Goal: Task Accomplishment & Management: Manage account settings

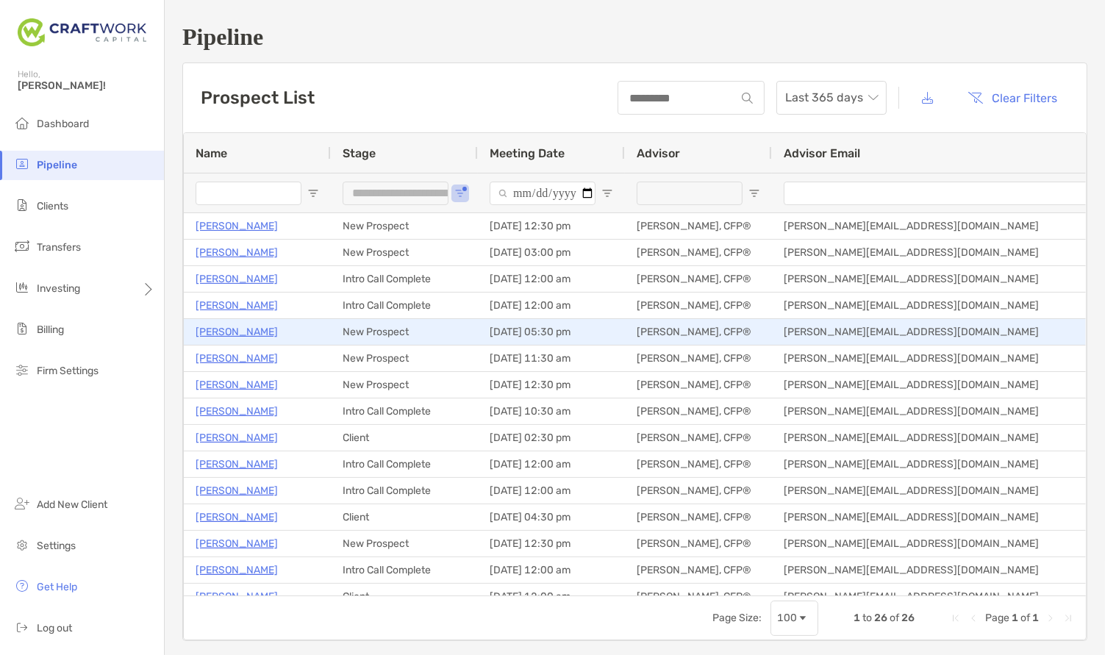
click at [224, 334] on p "[PERSON_NAME]" at bounding box center [237, 332] width 82 height 18
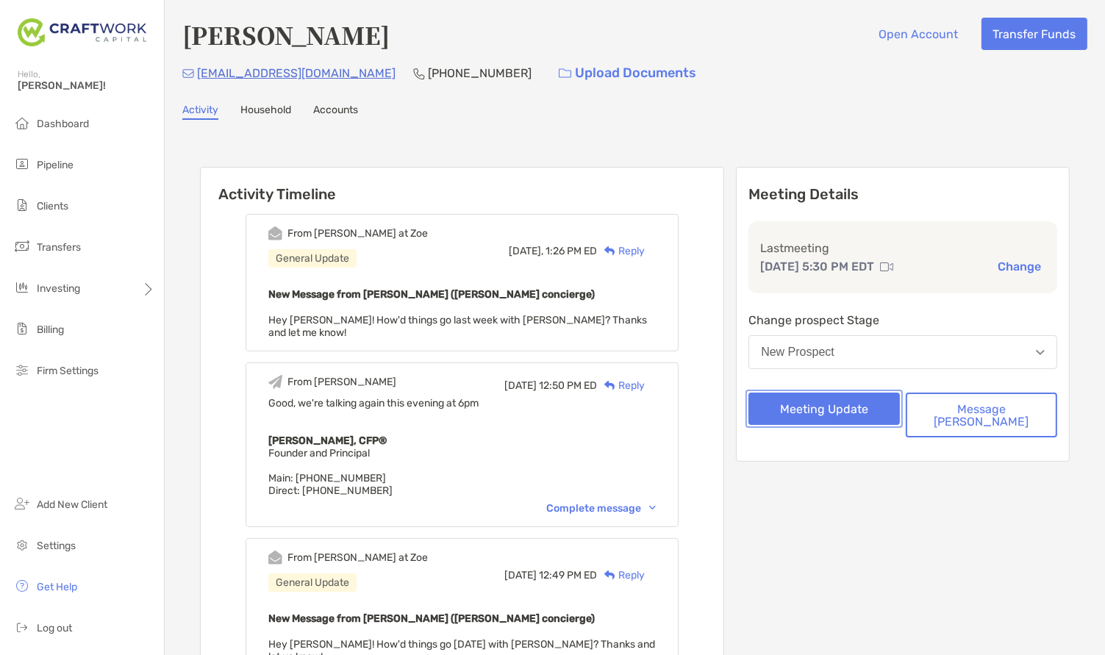
click at [870, 415] on button "Meeting Update" at bounding box center [824, 409] width 151 height 32
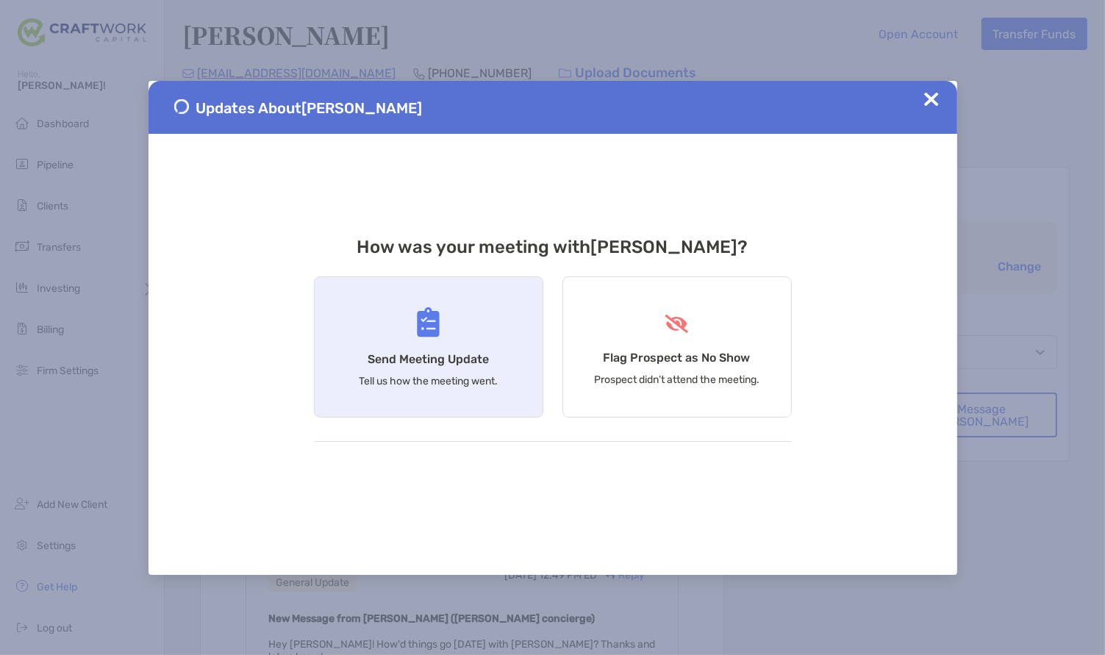
click at [418, 337] on div "Send Meeting Update Tell us how the meeting went." at bounding box center [428, 346] width 229 height 141
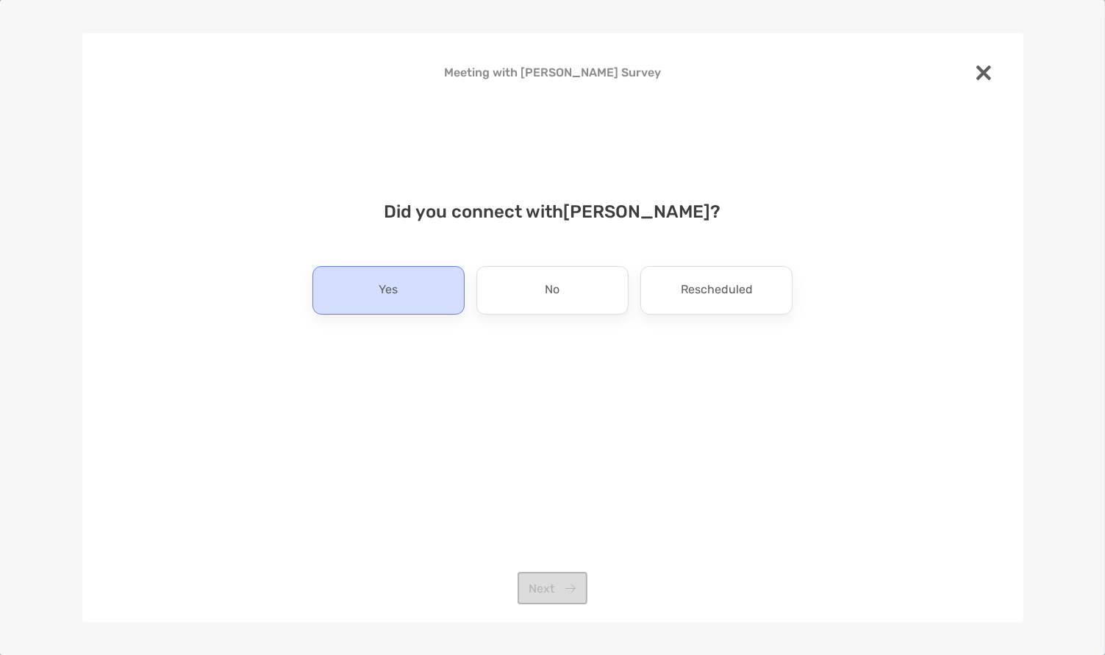
click at [436, 305] on div "Yes" at bounding box center [388, 290] width 152 height 49
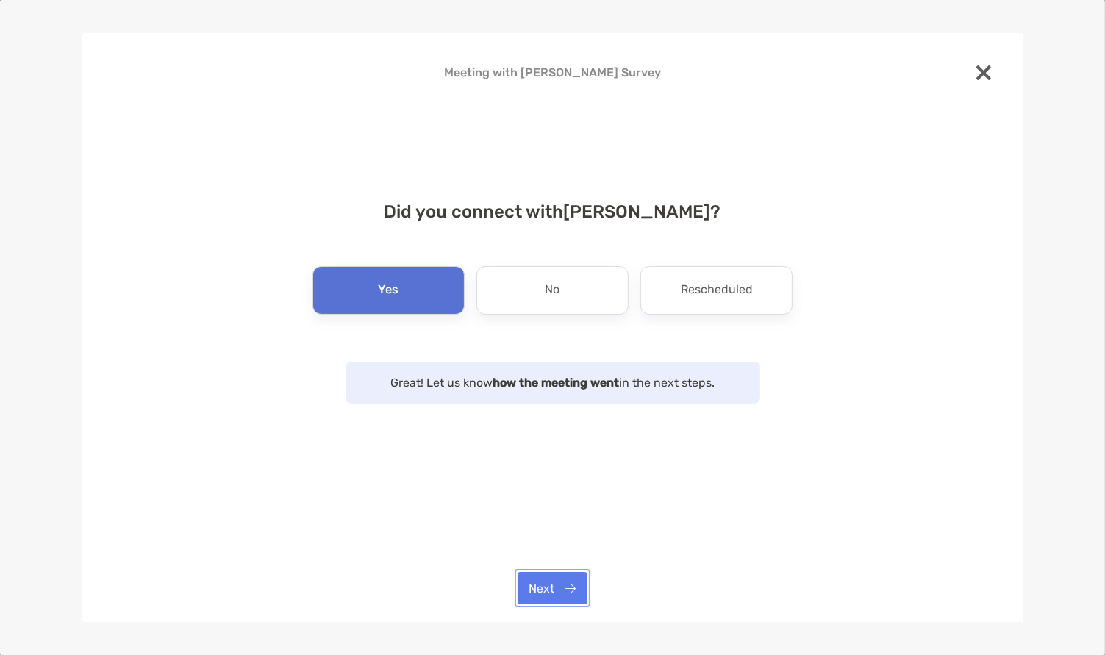
click at [554, 585] on button "Next" at bounding box center [553, 588] width 70 height 32
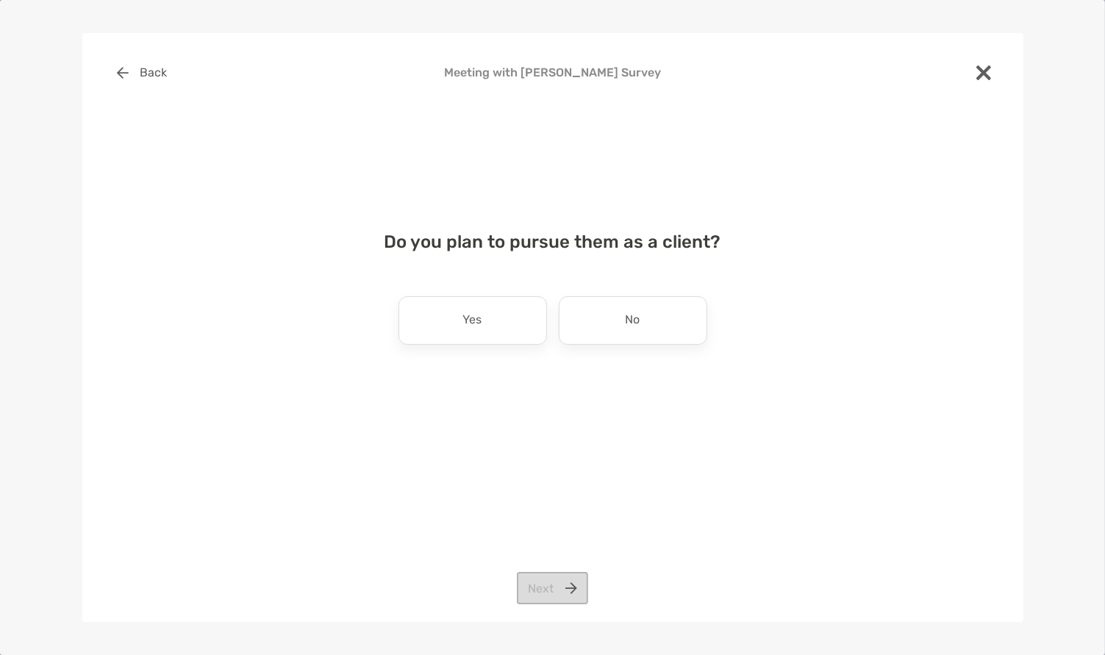
drag, startPoint x: 514, startPoint y: 316, endPoint x: 526, endPoint y: 524, distance: 208.4
click at [515, 317] on div "Yes" at bounding box center [473, 320] width 149 height 49
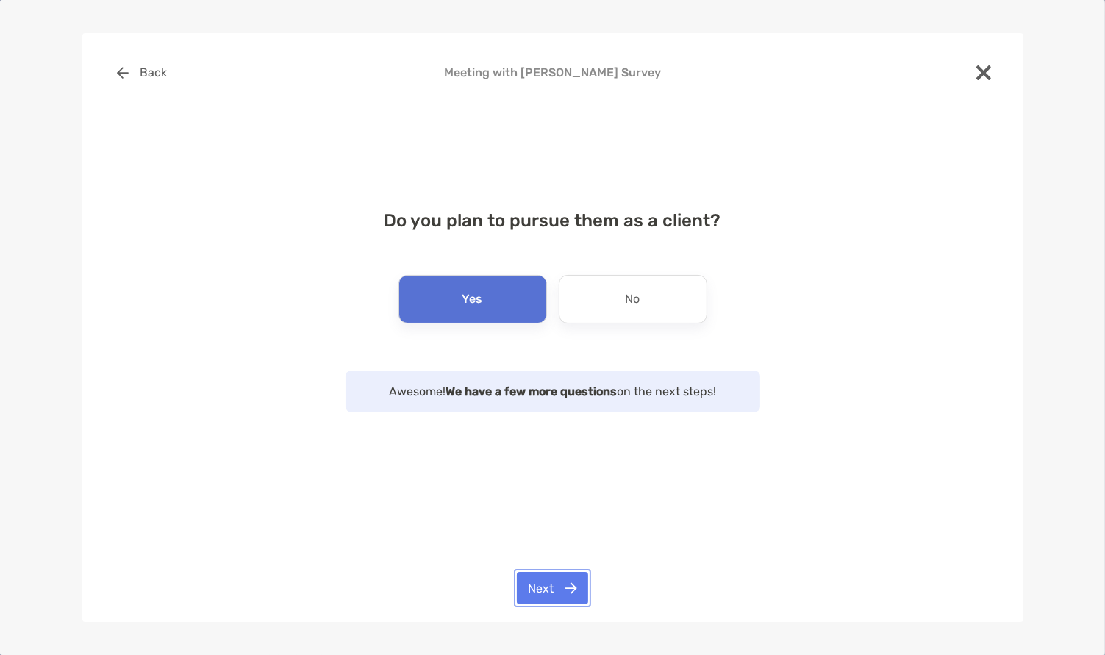
click at [544, 593] on button "Next" at bounding box center [552, 588] width 71 height 32
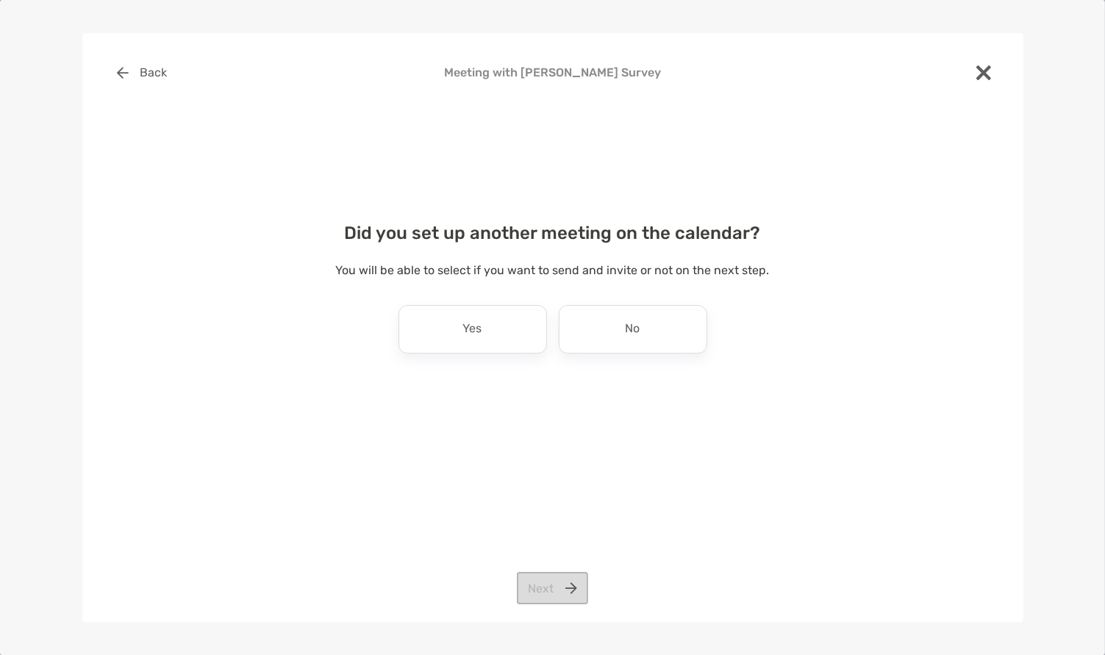
drag, startPoint x: 634, startPoint y: 331, endPoint x: 507, endPoint y: 534, distance: 239.1
click at [634, 332] on p "No" at bounding box center [633, 330] width 15 height 24
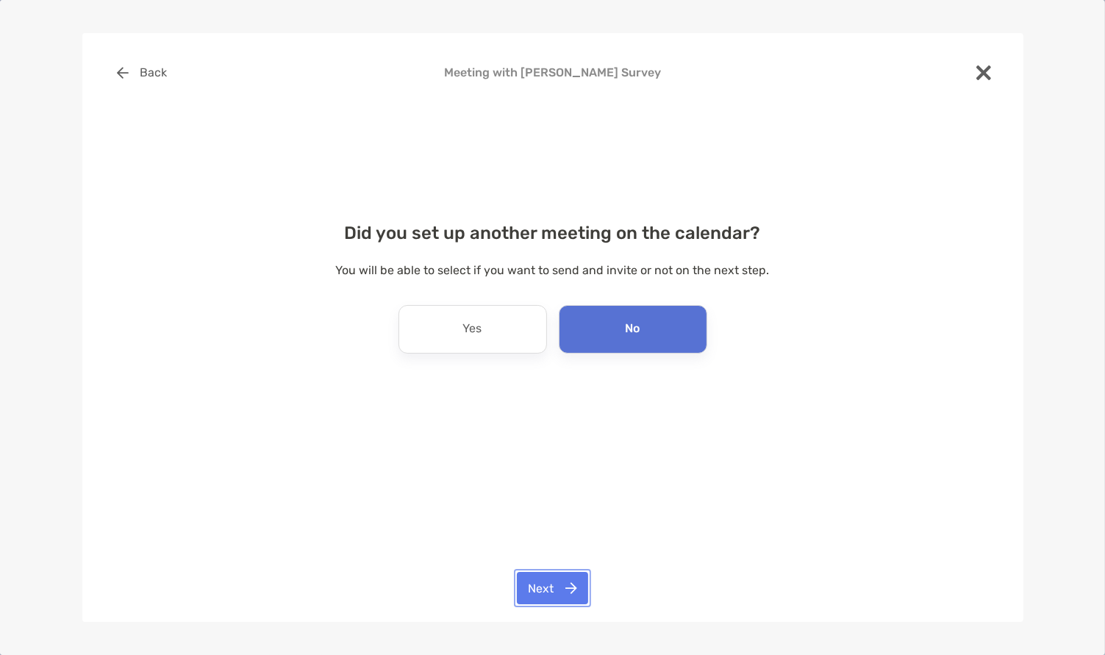
click at [561, 580] on button "Next" at bounding box center [552, 588] width 71 height 32
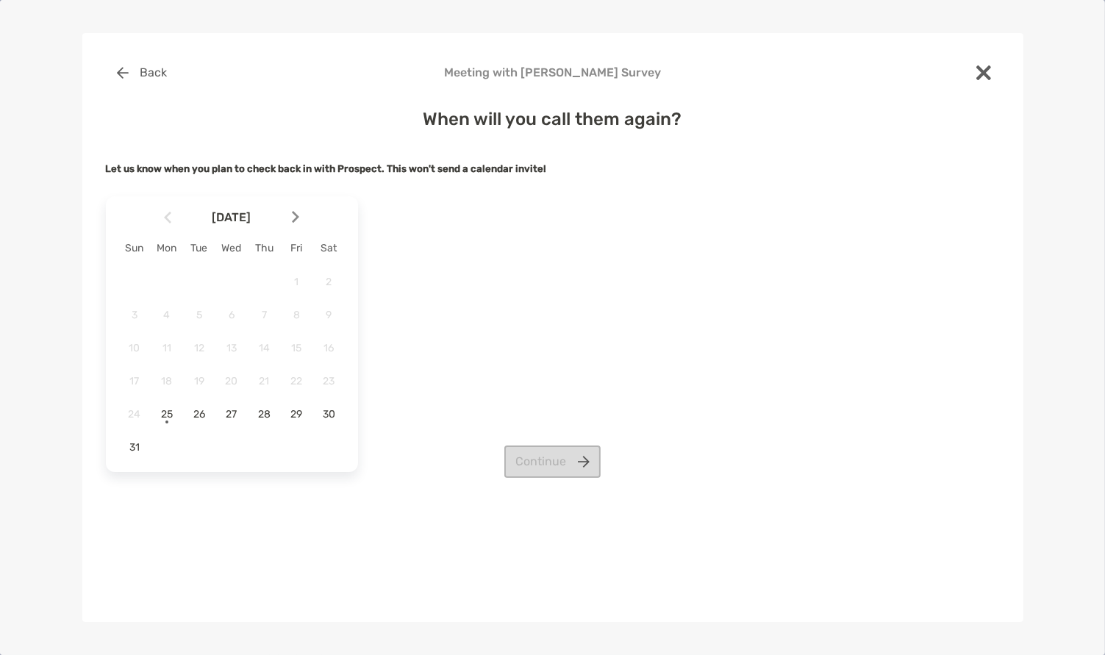
click at [296, 215] on img at bounding box center [295, 217] width 7 height 12
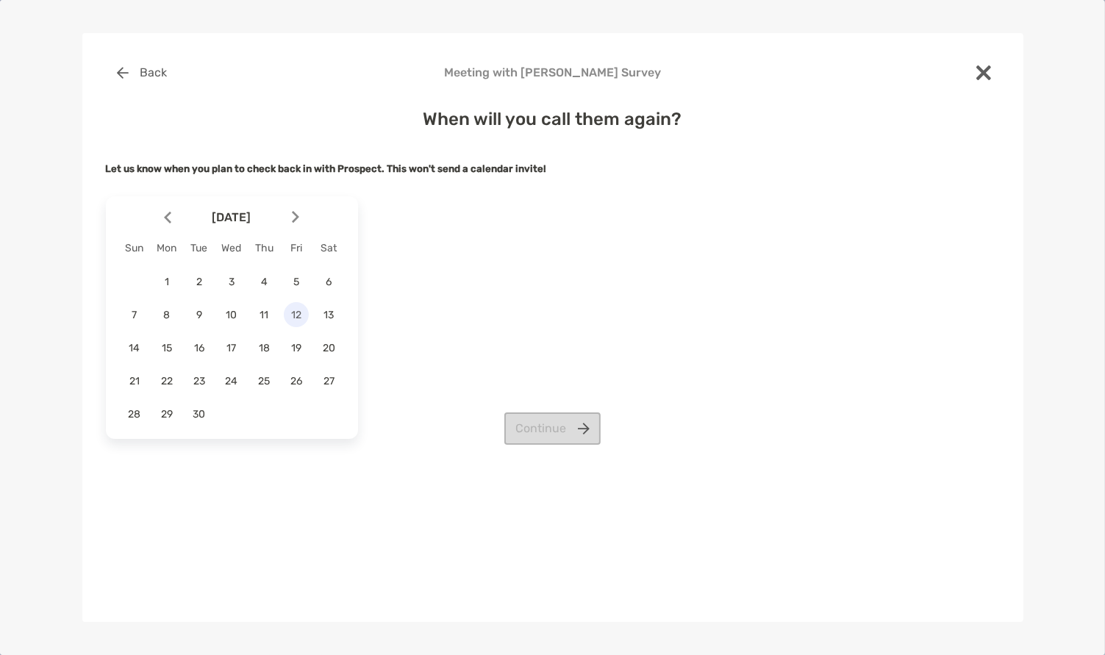
click at [299, 307] on div "12" at bounding box center [296, 314] width 25 height 25
click at [573, 428] on button "Continue" at bounding box center [552, 428] width 96 height 32
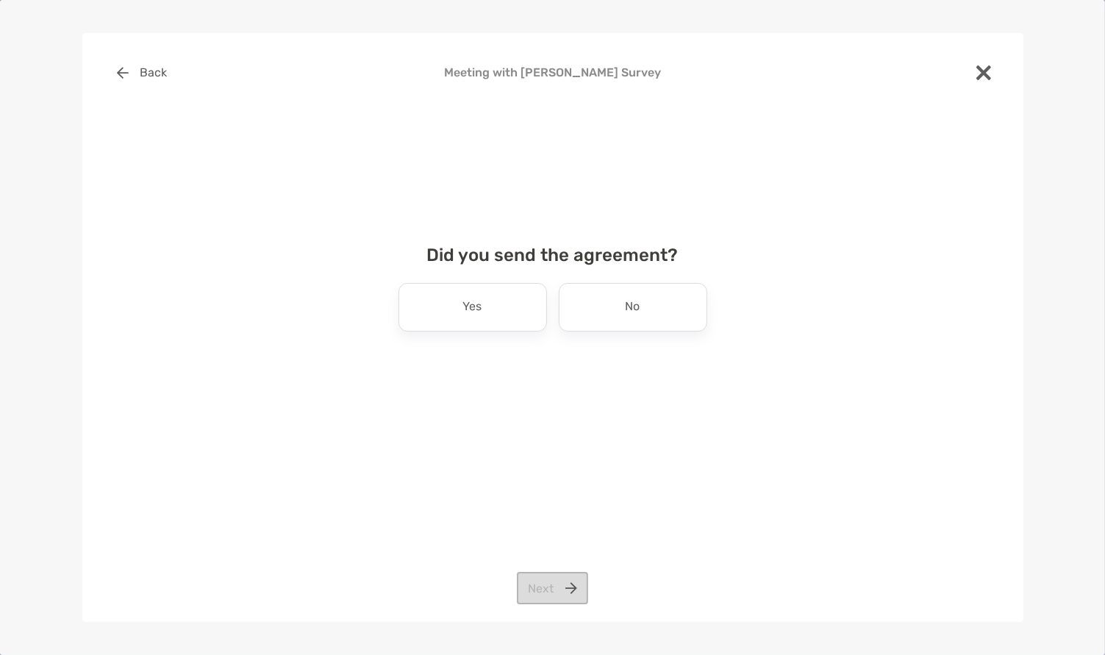
drag, startPoint x: 621, startPoint y: 304, endPoint x: 614, endPoint y: 337, distance: 33.9
click at [621, 304] on div "No" at bounding box center [633, 307] width 149 height 49
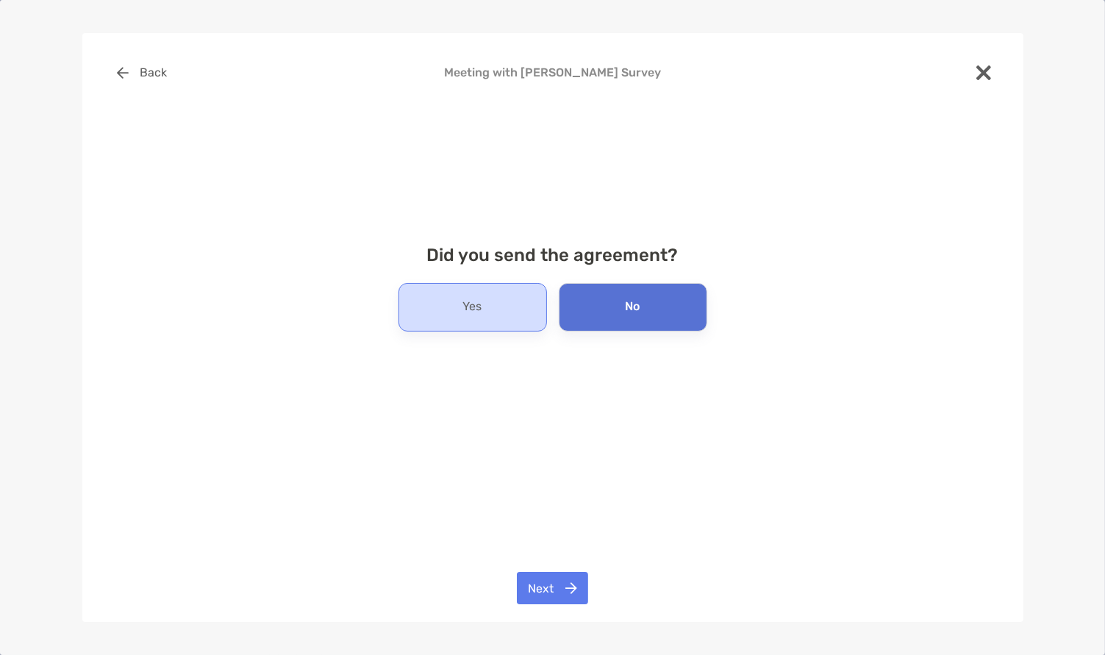
click at [471, 293] on div "Yes" at bounding box center [473, 307] width 149 height 49
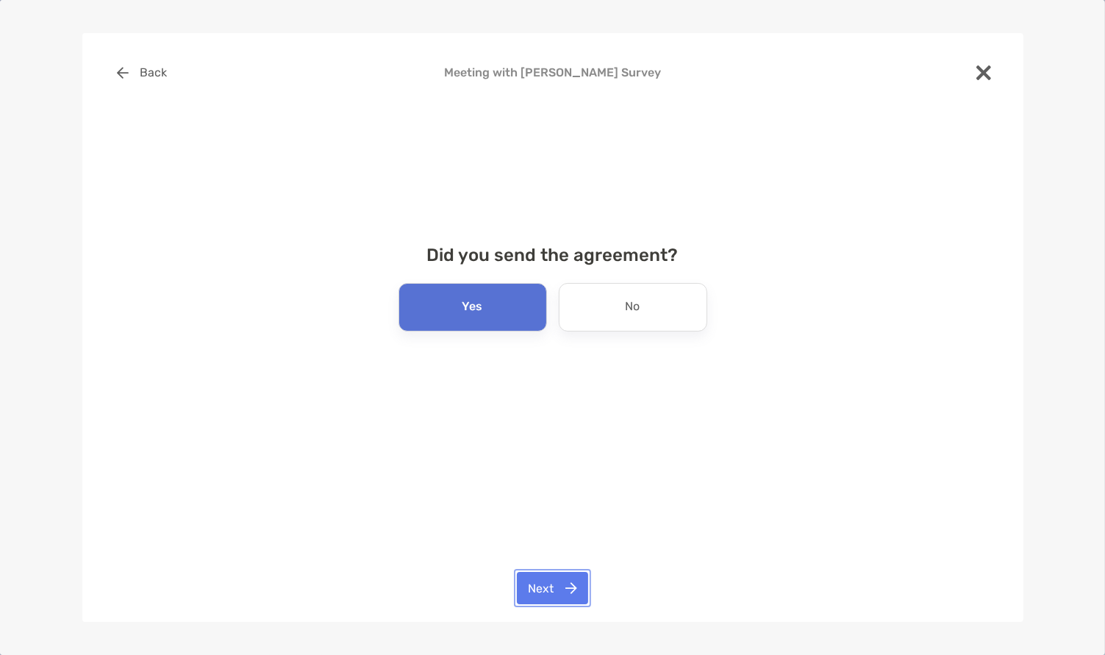
click at [563, 590] on button "Next" at bounding box center [552, 588] width 71 height 32
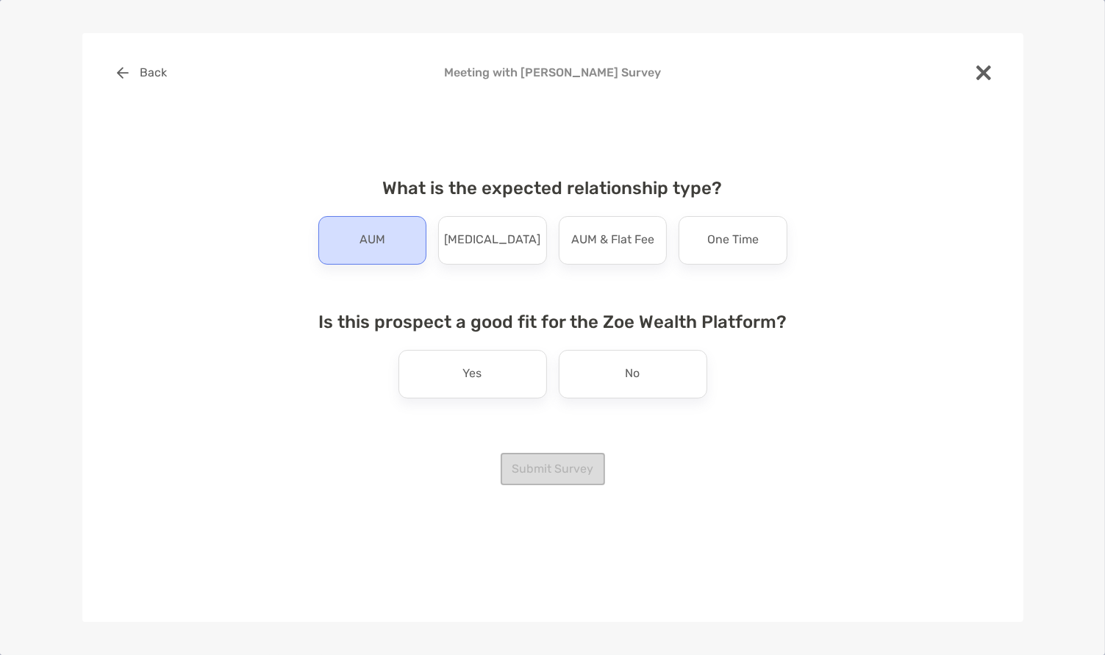
click at [364, 244] on p "AUM" at bounding box center [373, 241] width 26 height 24
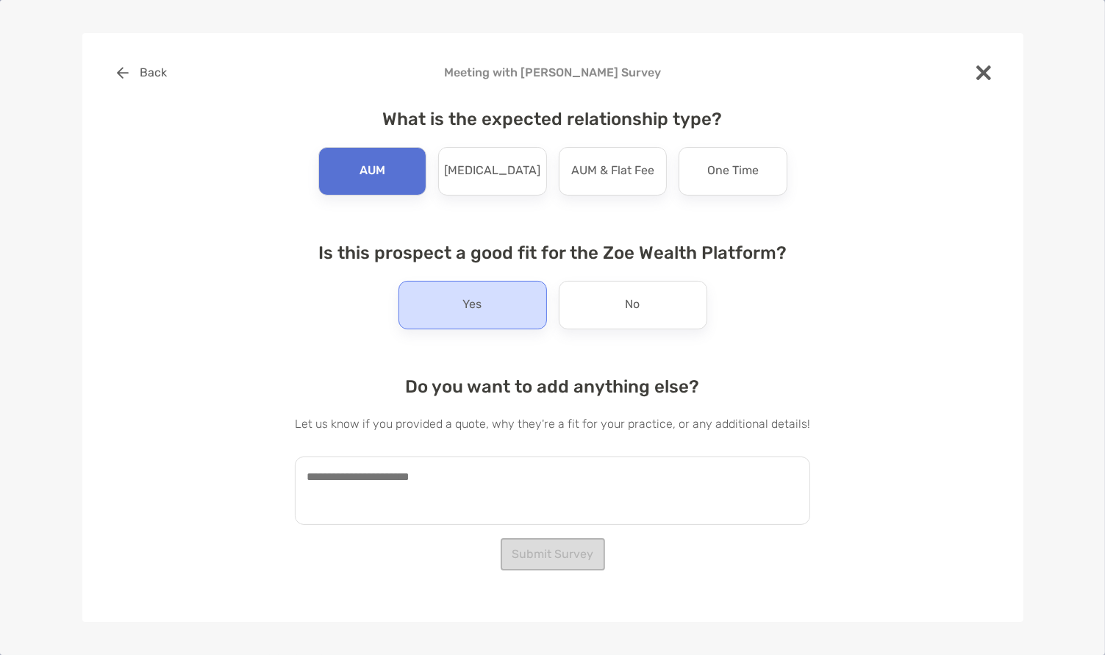
click at [507, 307] on div "Yes" at bounding box center [473, 305] width 149 height 49
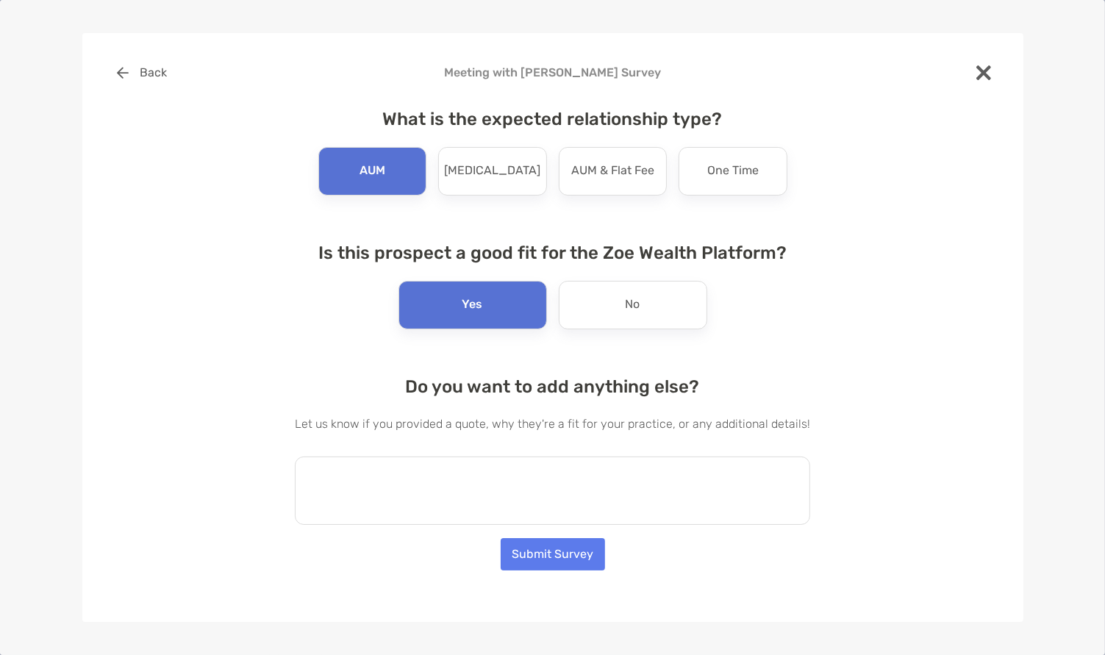
click at [505, 475] on textarea at bounding box center [552, 491] width 515 height 68
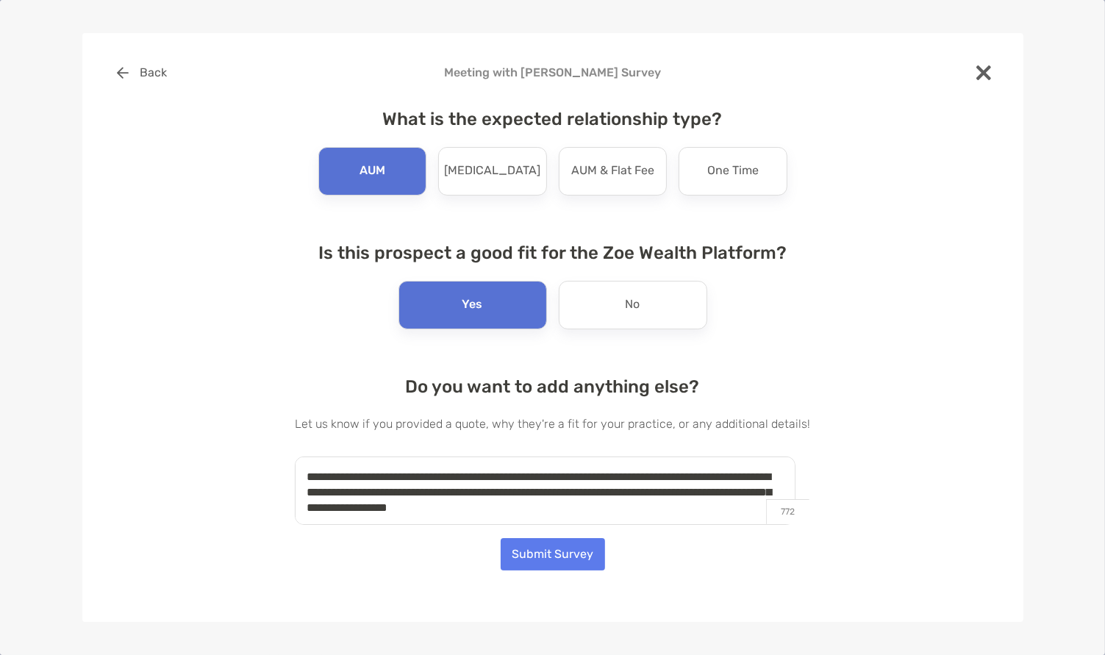
type textarea "**********"
click at [567, 554] on button "Submit Survey" at bounding box center [553, 554] width 104 height 32
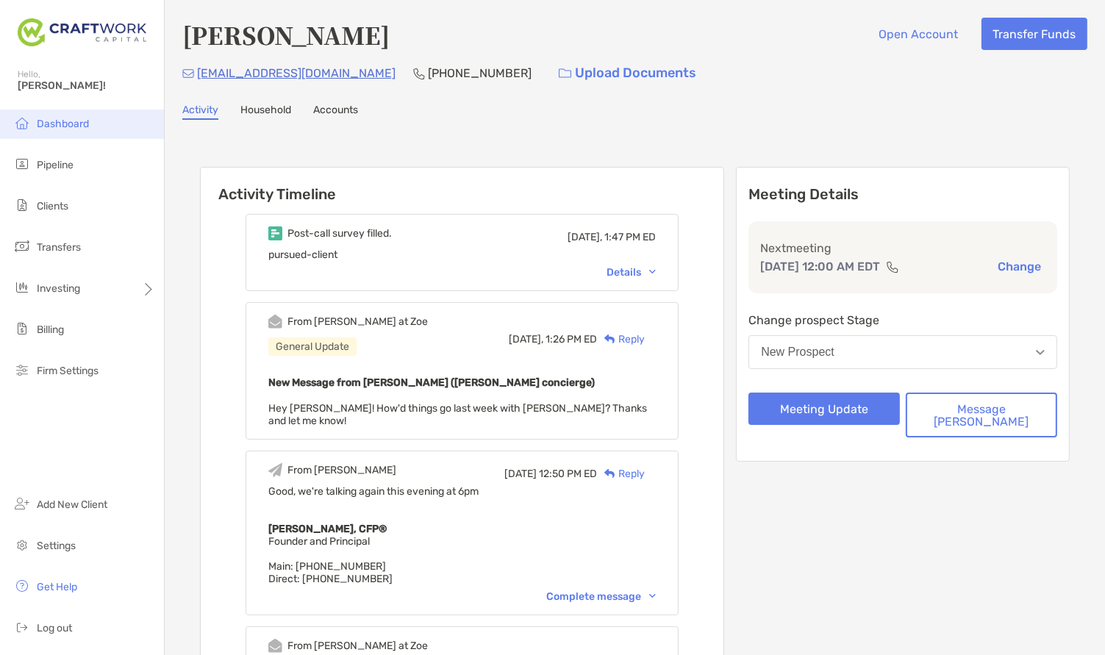
click at [96, 126] on li "Dashboard" at bounding box center [82, 124] width 164 height 29
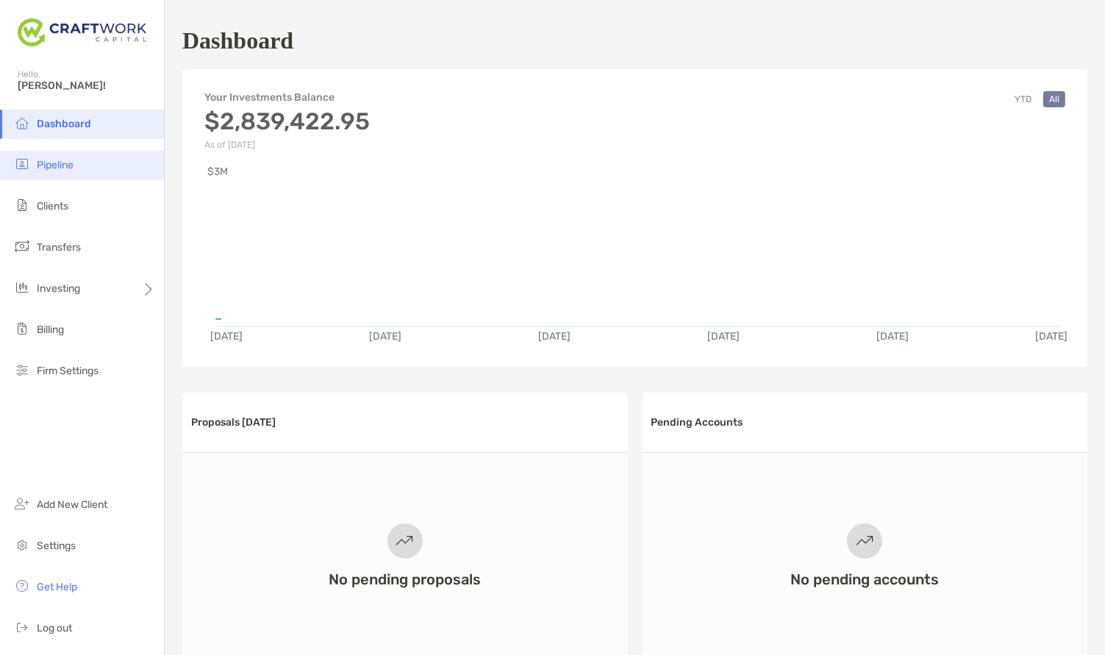
click at [82, 165] on li "Pipeline" at bounding box center [82, 165] width 164 height 29
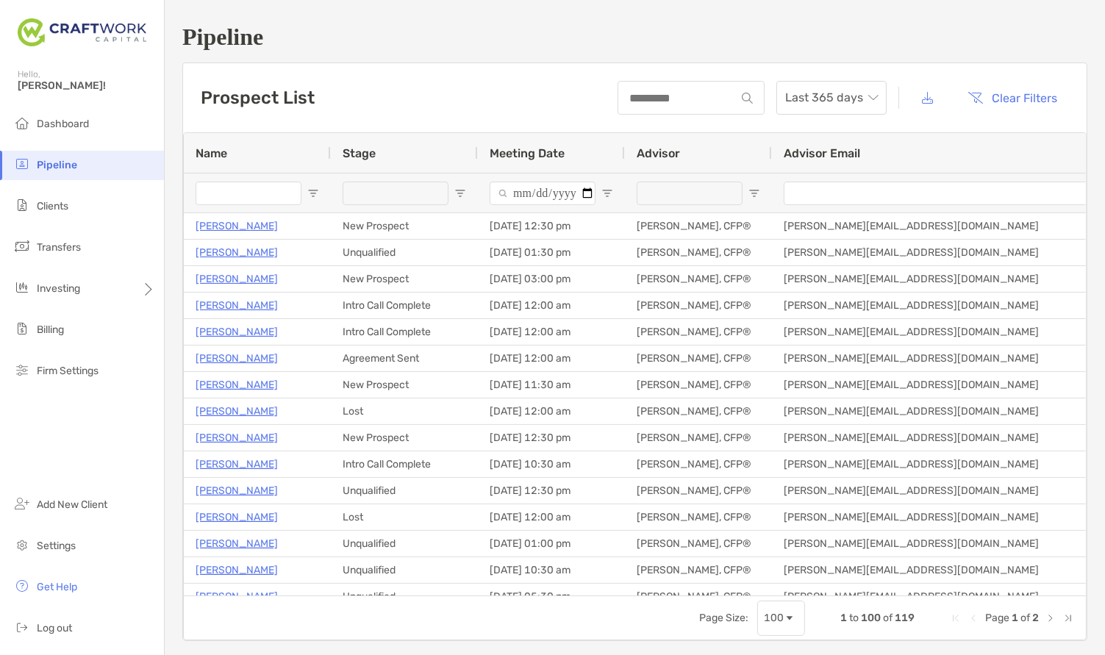
type input "**********"
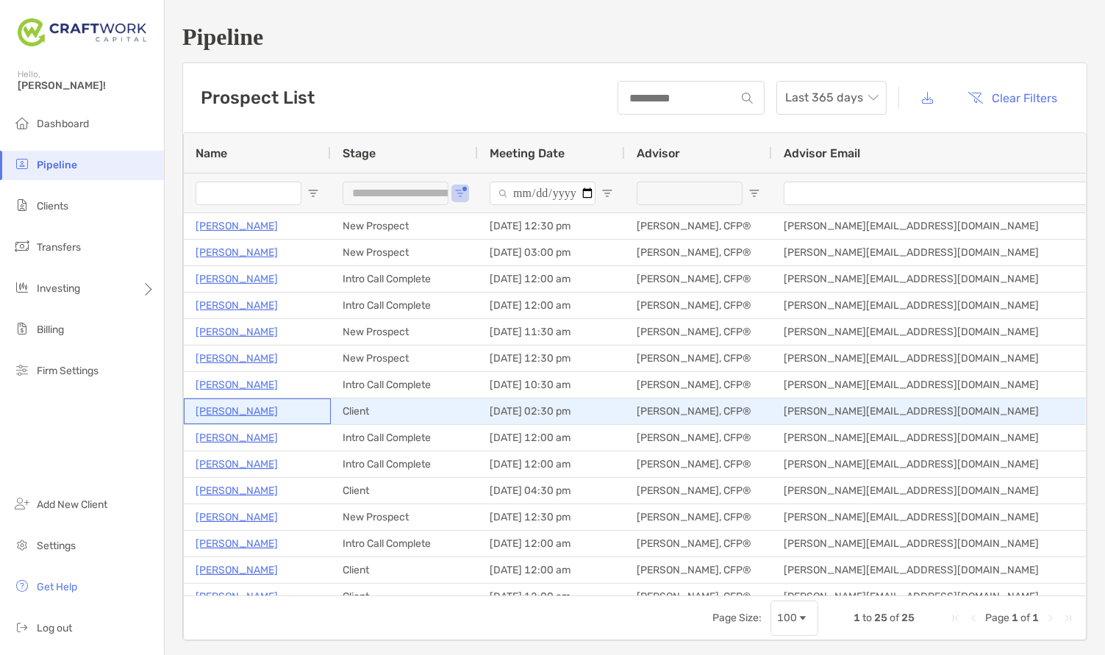
click at [231, 412] on p "Kris Tolfsen" at bounding box center [237, 411] width 82 height 18
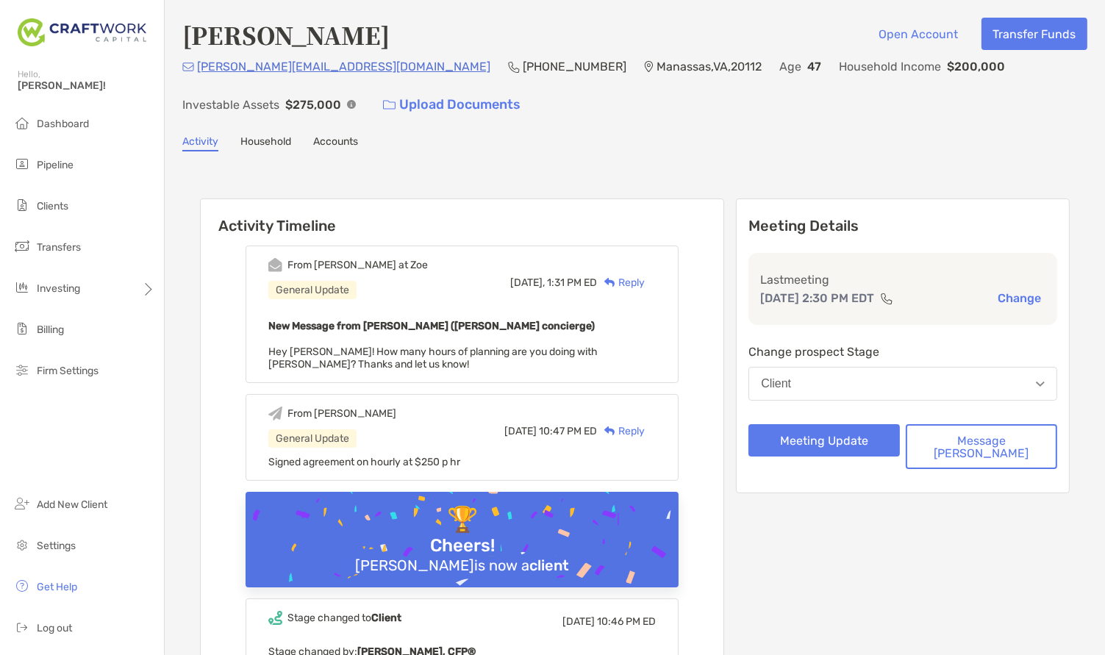
click at [645, 278] on div "Reply" at bounding box center [621, 282] width 48 height 15
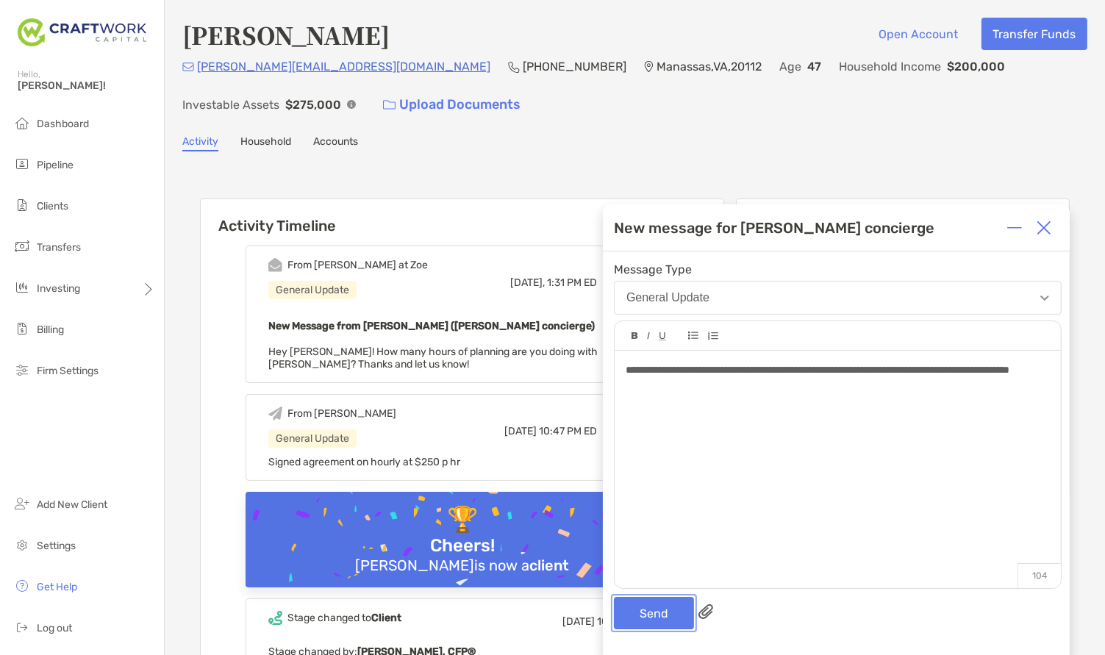
click at [674, 613] on button "Send" at bounding box center [654, 613] width 80 height 32
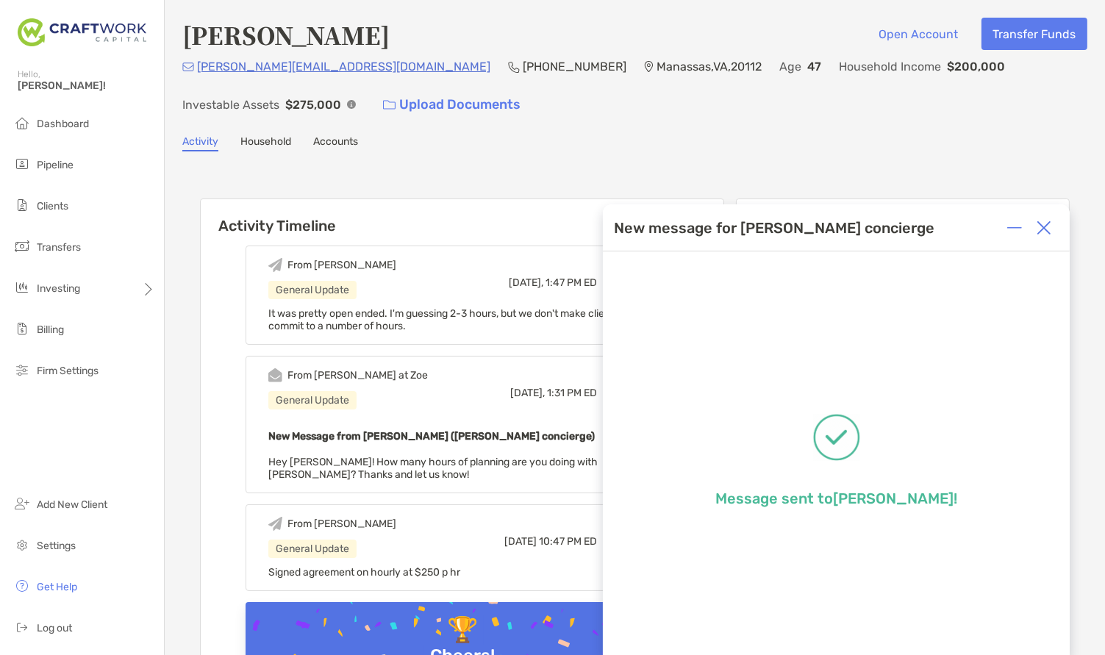
click at [1050, 224] on img at bounding box center [1044, 228] width 15 height 15
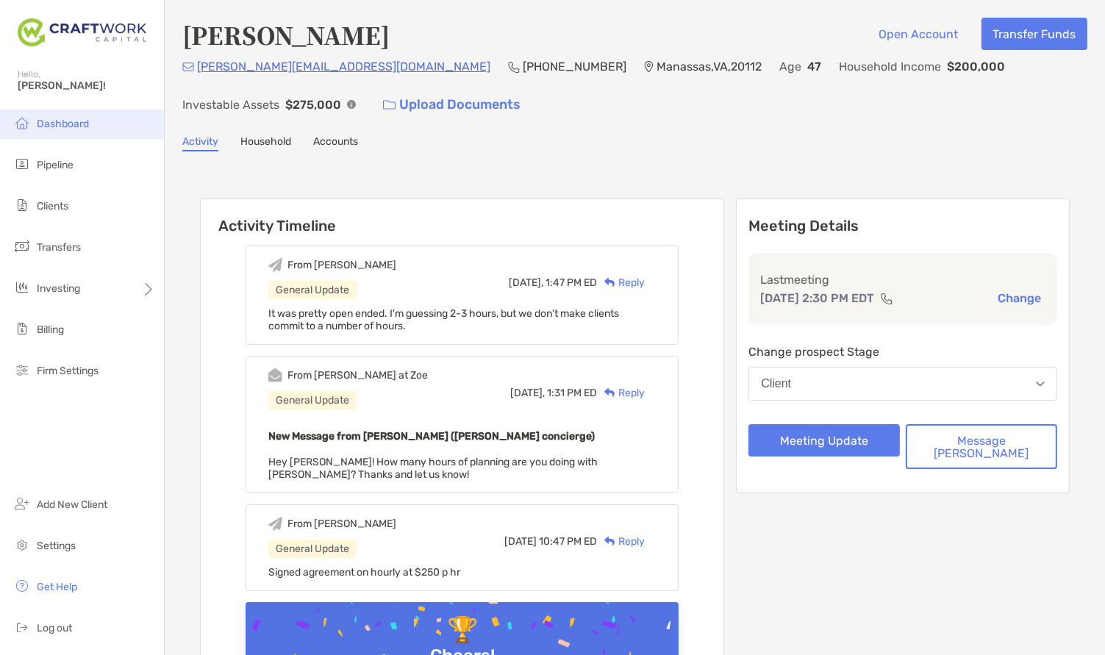
click at [68, 129] on span "Dashboard" at bounding box center [63, 124] width 52 height 12
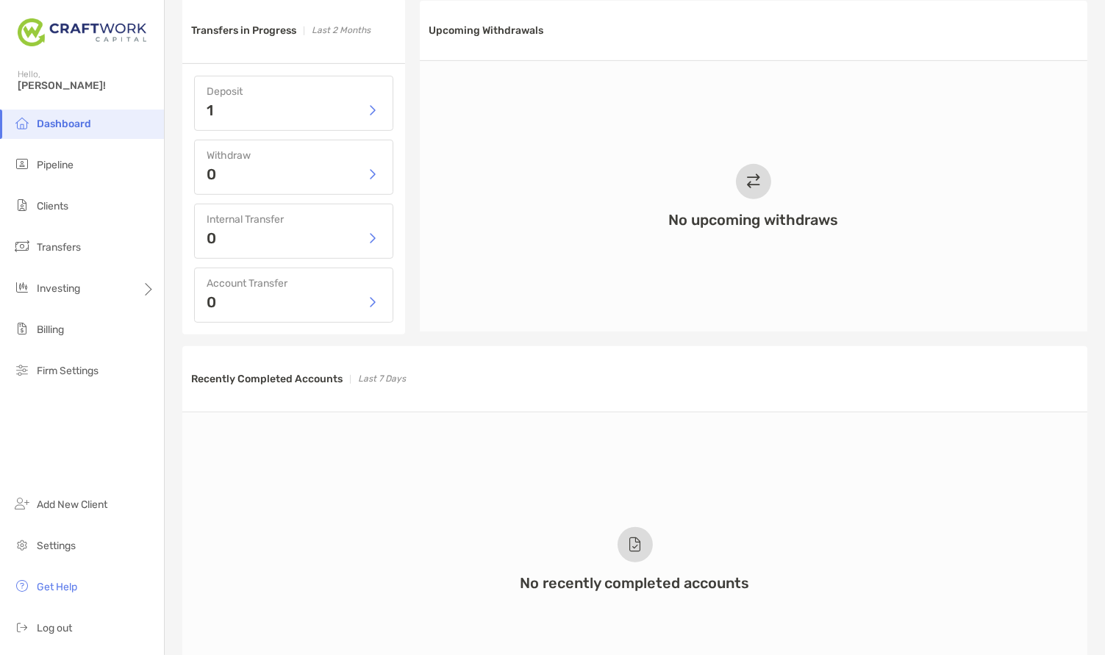
scroll to position [687, 0]
click at [87, 166] on li "Pipeline" at bounding box center [82, 165] width 164 height 29
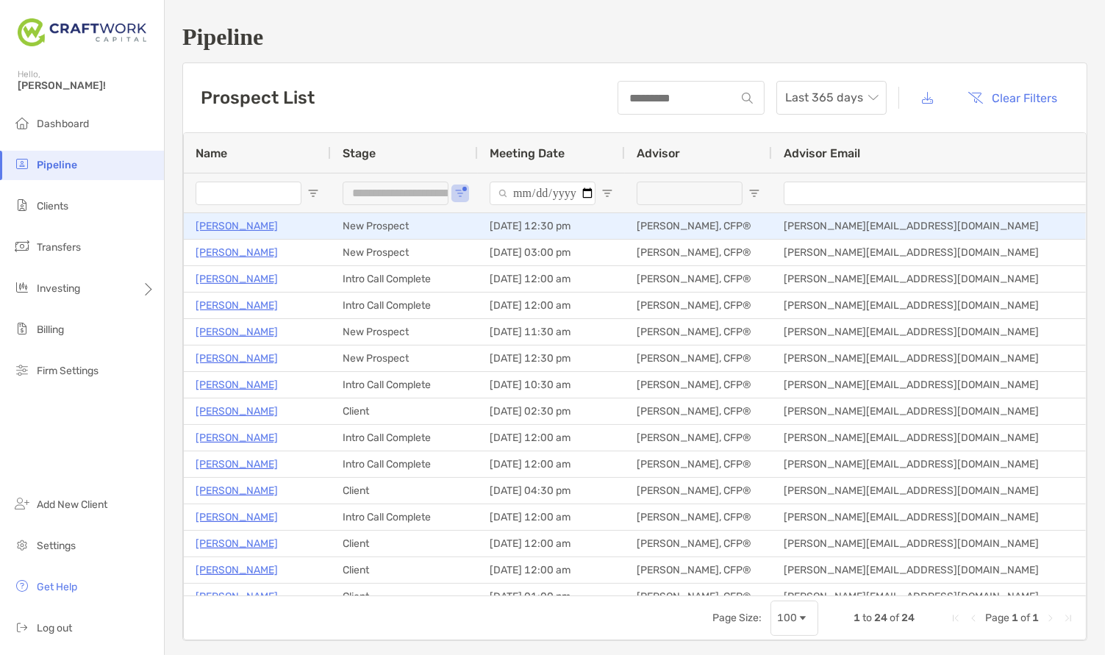
click at [229, 220] on p "Manish Arya" at bounding box center [237, 226] width 82 height 18
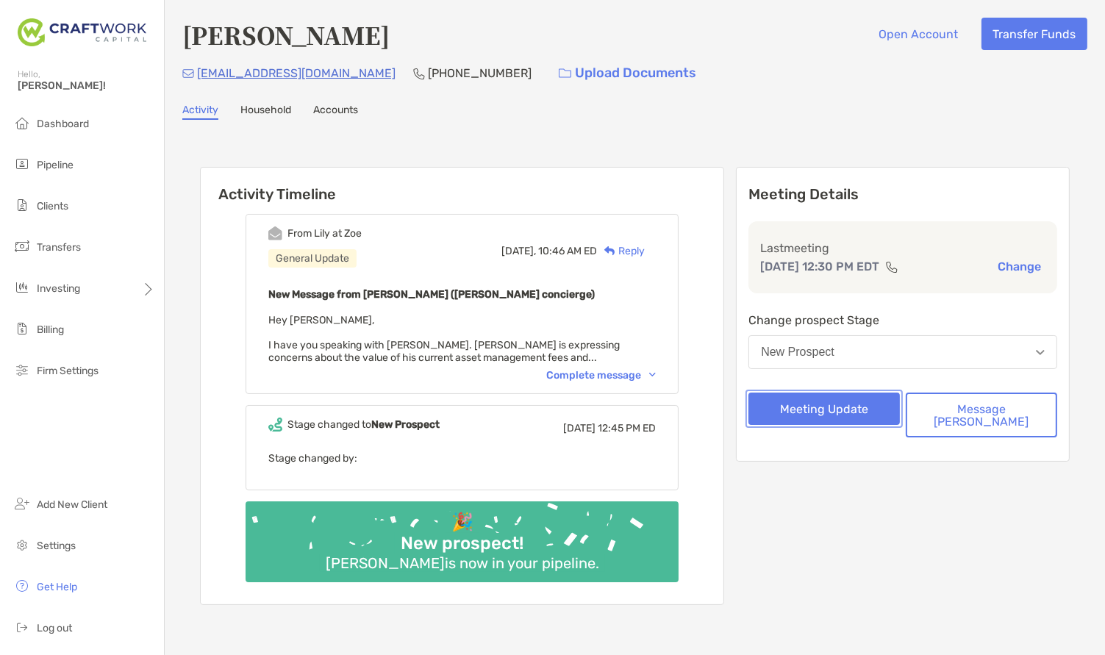
click at [862, 407] on button "Meeting Update" at bounding box center [824, 409] width 151 height 32
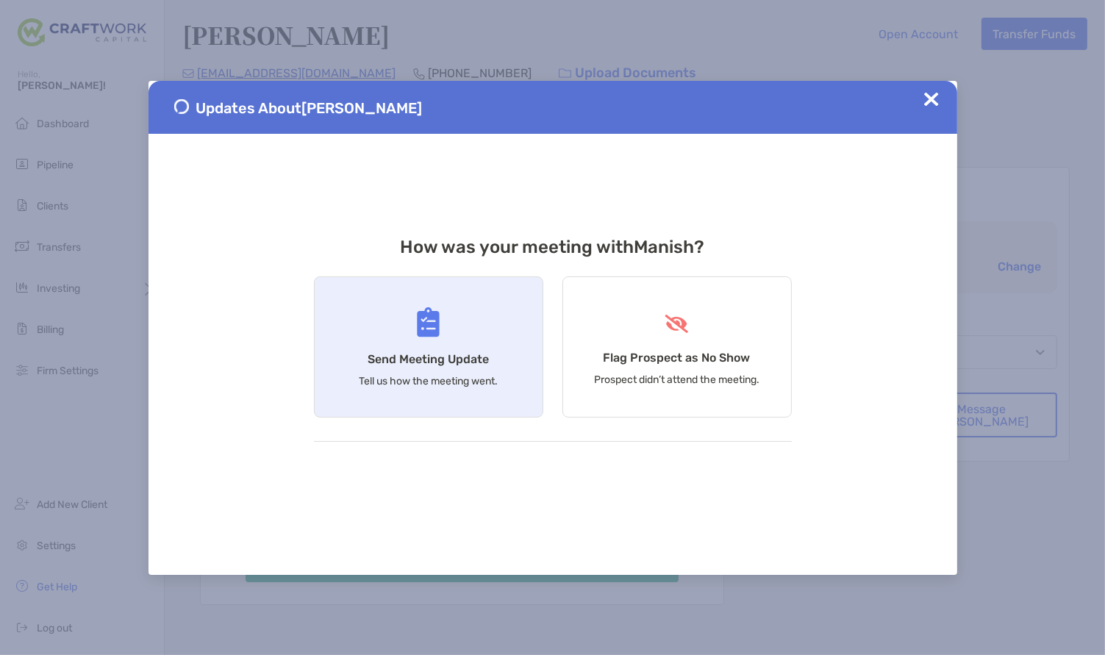
click at [477, 331] on div "Send Meeting Update Tell us how the meeting went." at bounding box center [428, 346] width 229 height 141
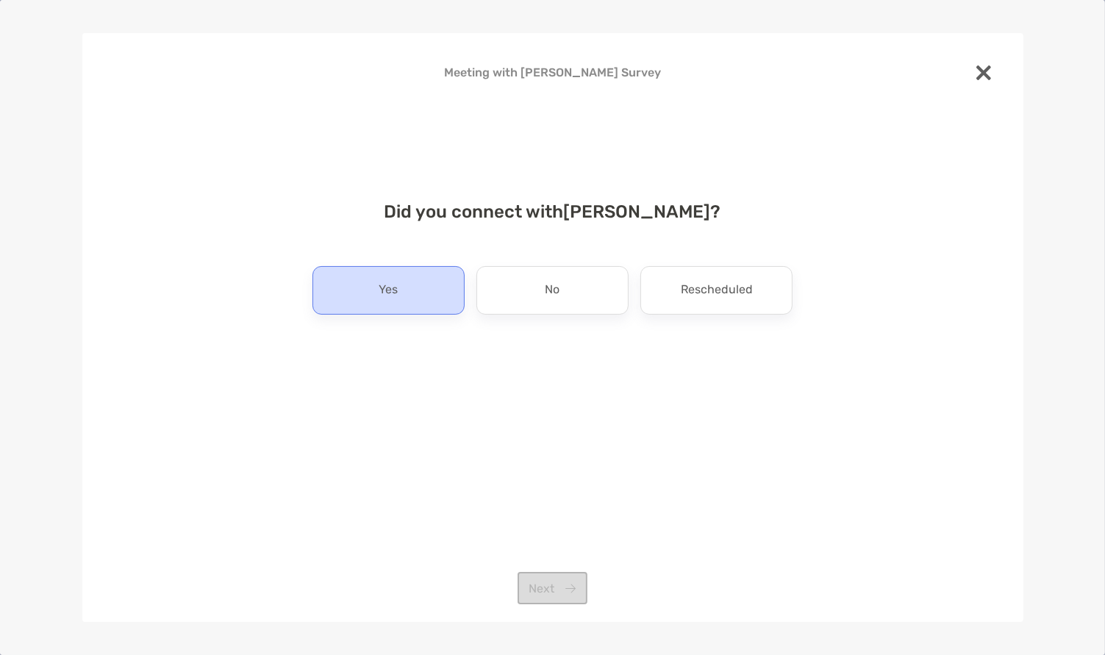
click at [425, 293] on div "Yes" at bounding box center [388, 290] width 152 height 49
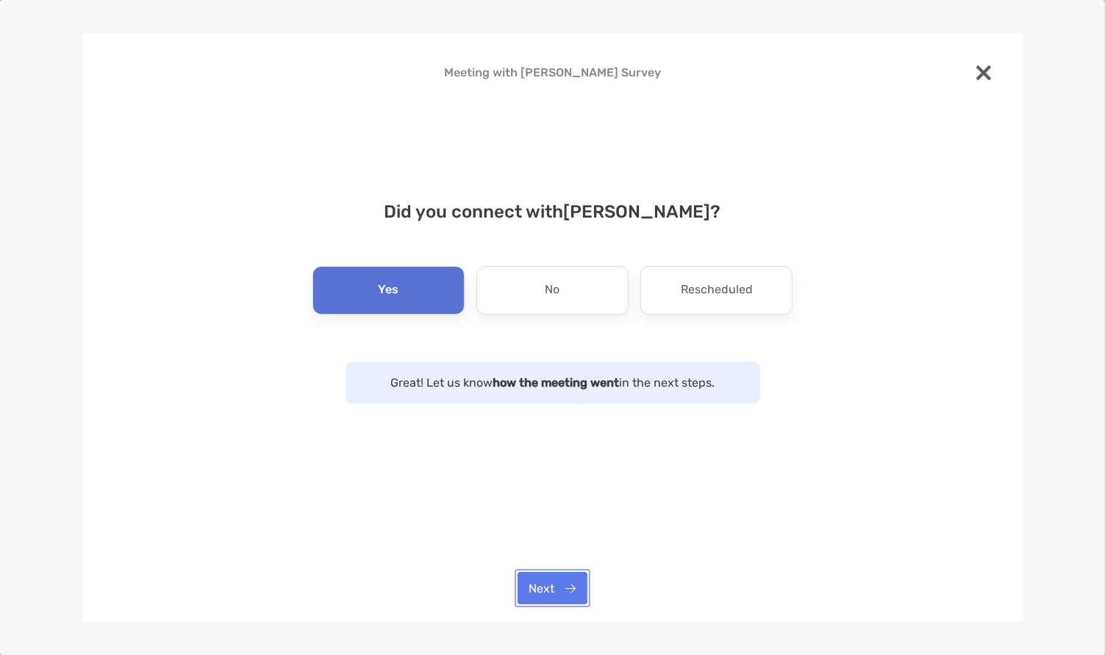
click at [563, 578] on button "Next" at bounding box center [553, 588] width 70 height 32
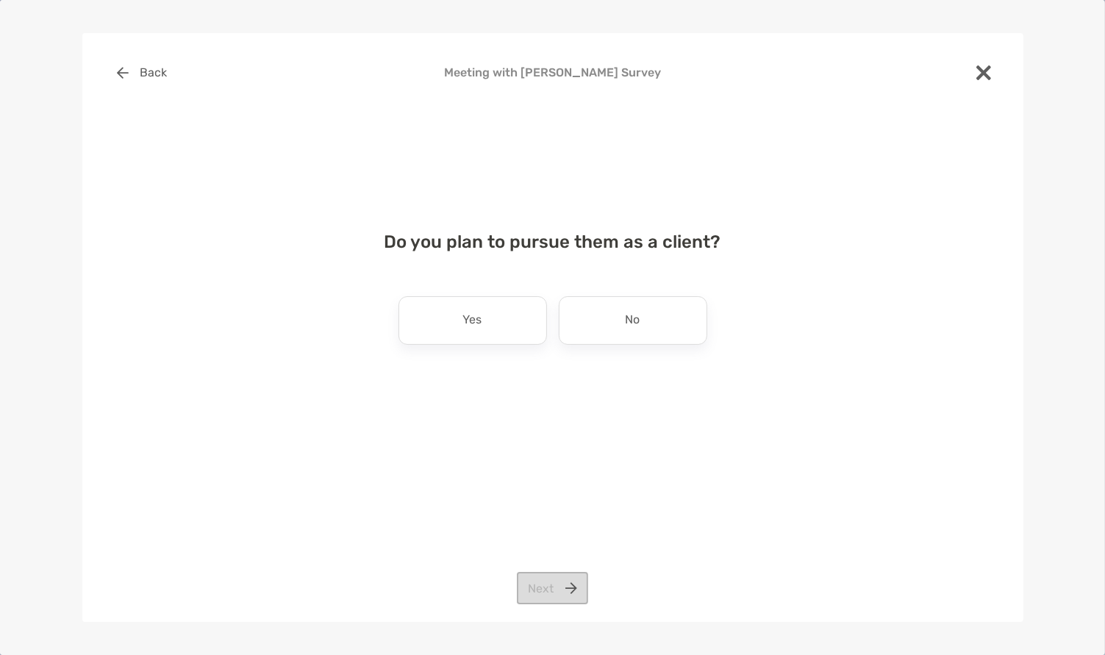
drag, startPoint x: 510, startPoint y: 332, endPoint x: 524, endPoint y: 368, distance: 38.2
click at [510, 333] on div "Yes" at bounding box center [473, 320] width 149 height 49
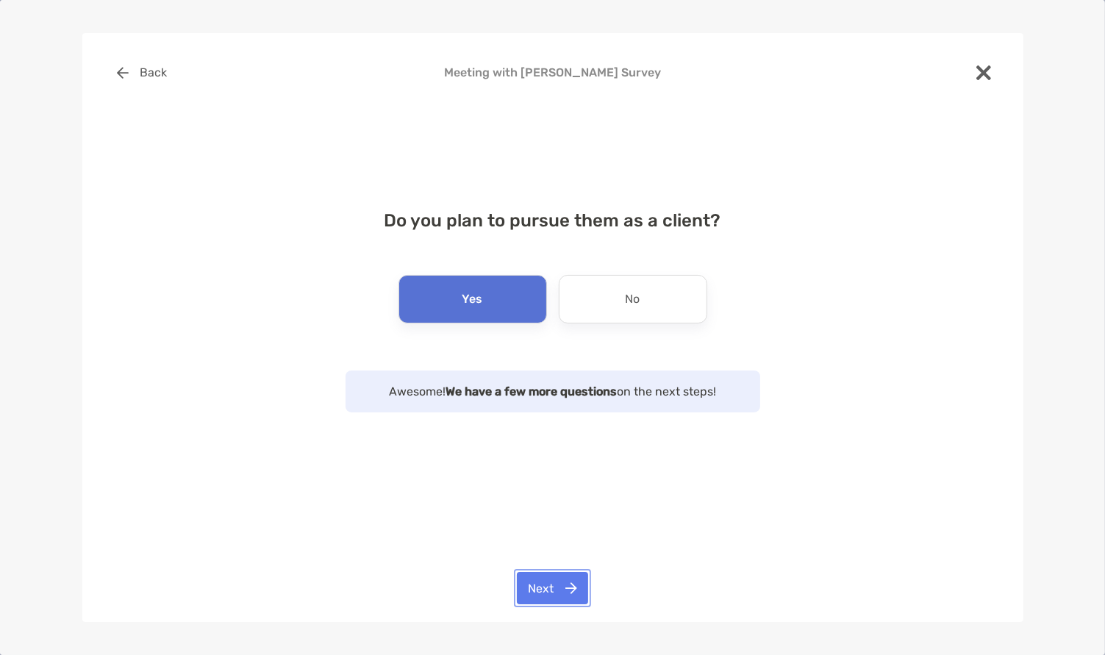
click at [562, 588] on button "Next" at bounding box center [552, 588] width 71 height 32
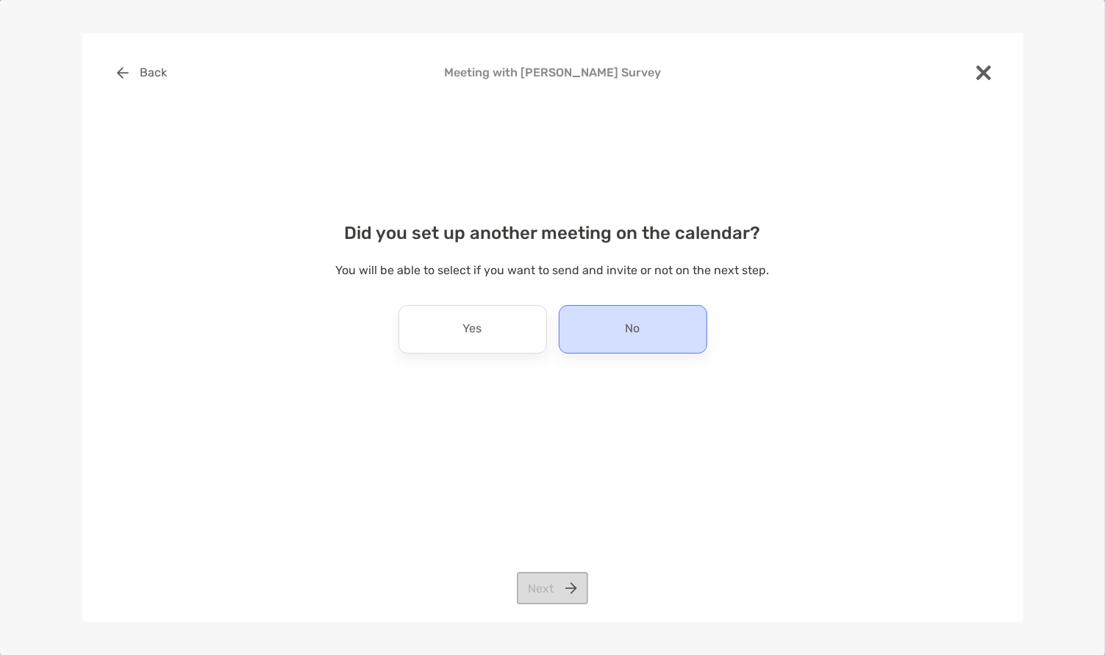
click at [624, 329] on div "No" at bounding box center [633, 329] width 149 height 49
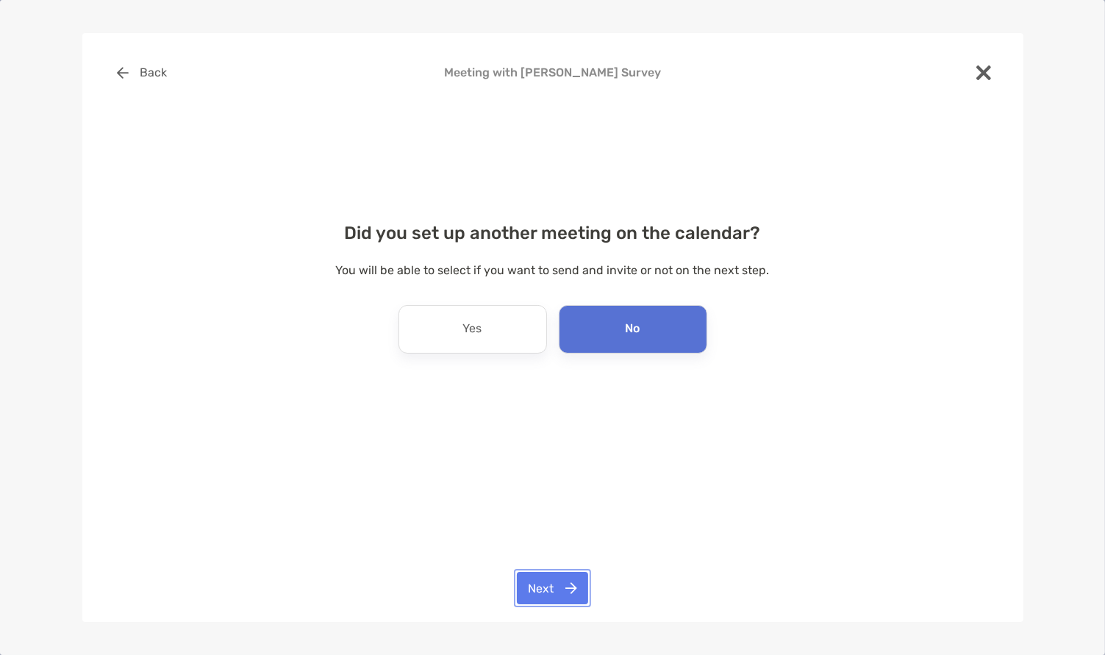
click at [554, 584] on button "Next" at bounding box center [552, 588] width 71 height 32
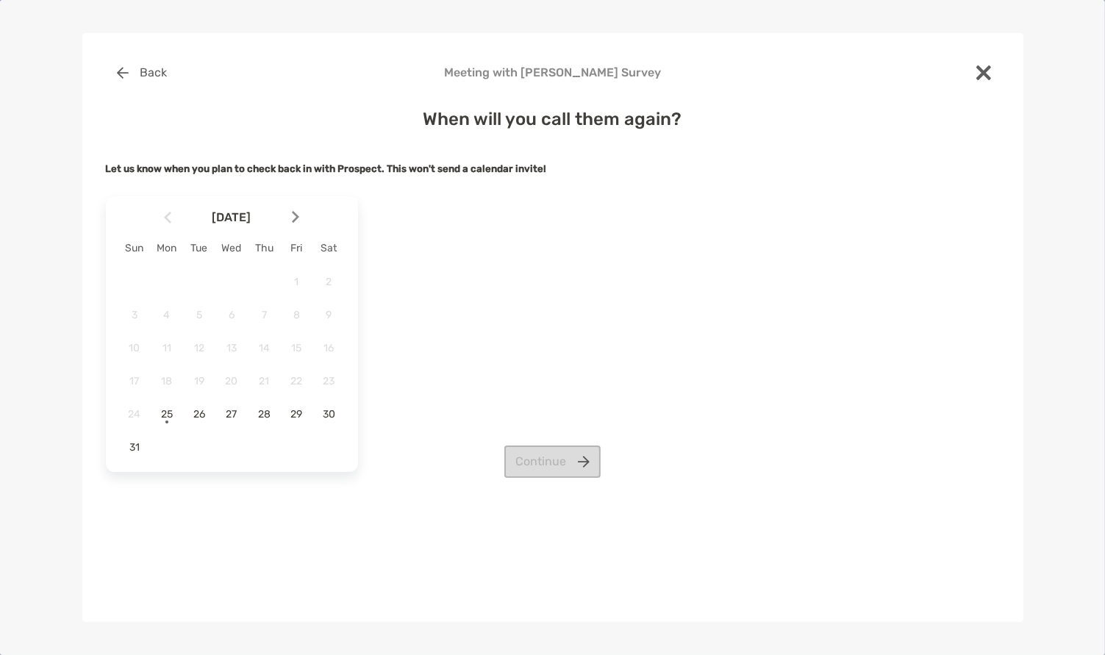
click at [299, 219] on div at bounding box center [301, 217] width 25 height 32
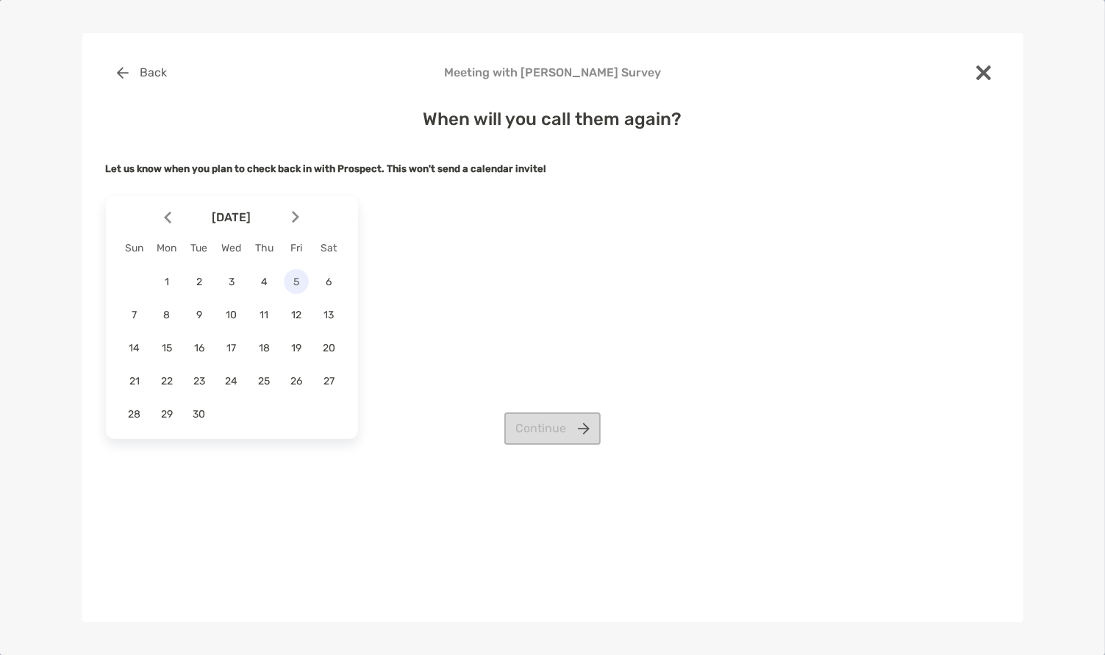
click at [299, 282] on span "5" at bounding box center [296, 282] width 25 height 12
click at [546, 423] on button "Continue" at bounding box center [552, 428] width 96 height 32
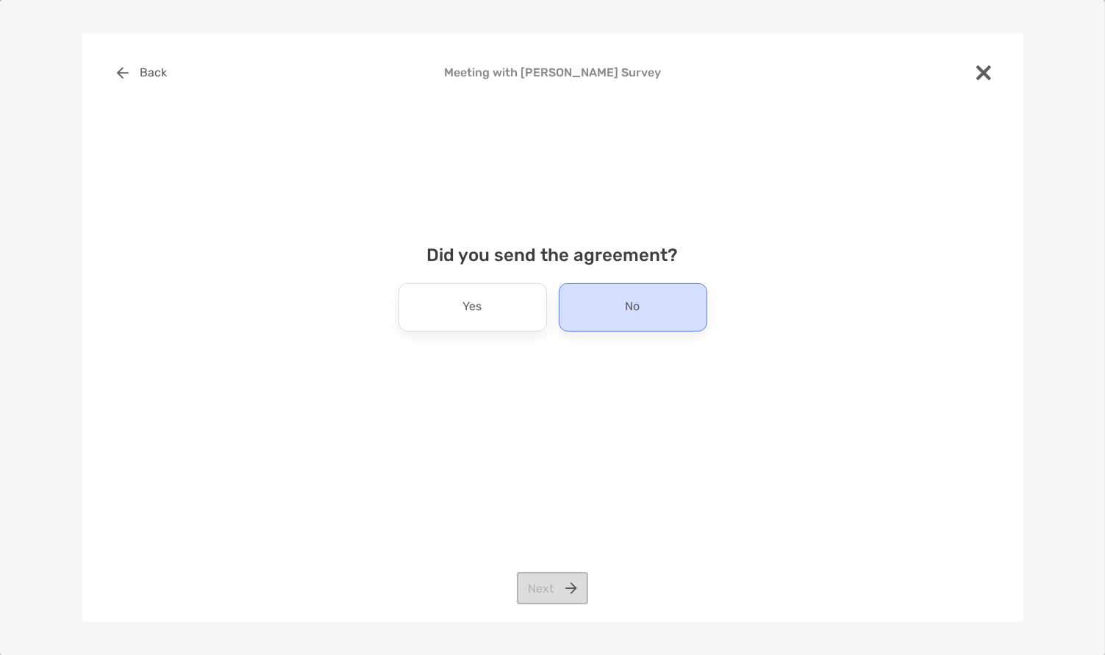
click at [607, 322] on div "No" at bounding box center [633, 307] width 149 height 49
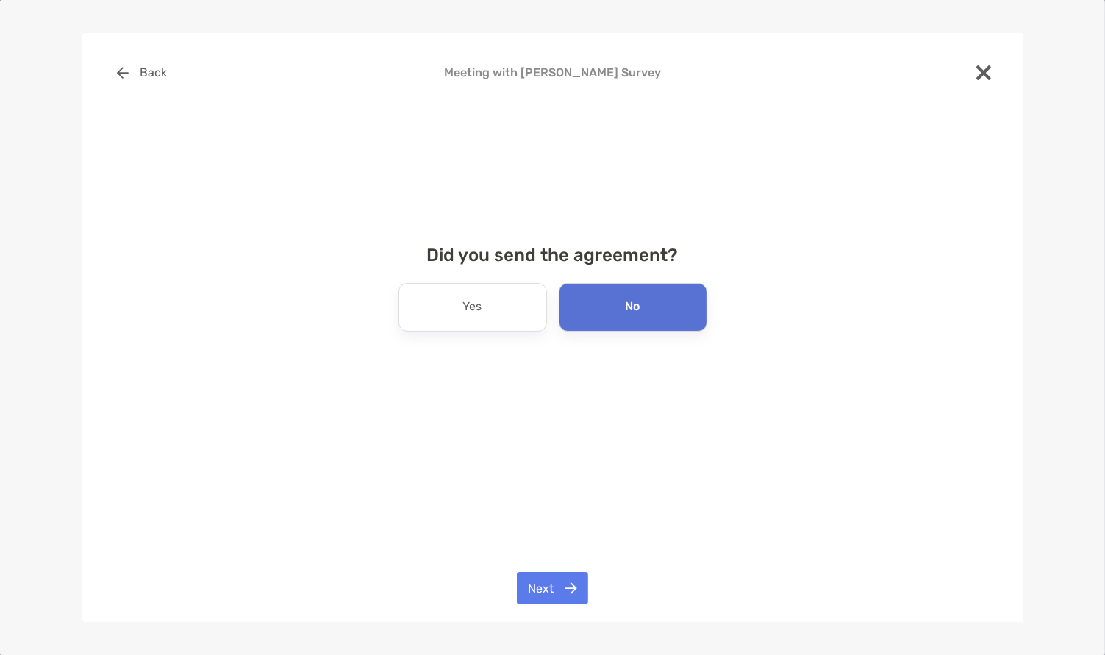
click at [565, 569] on div "Back Meeting with Manish Arya Survey Did you send the agreement? Yes No Next" at bounding box center [552, 328] width 941 height 590
click at [565, 582] on button "Next" at bounding box center [552, 588] width 71 height 32
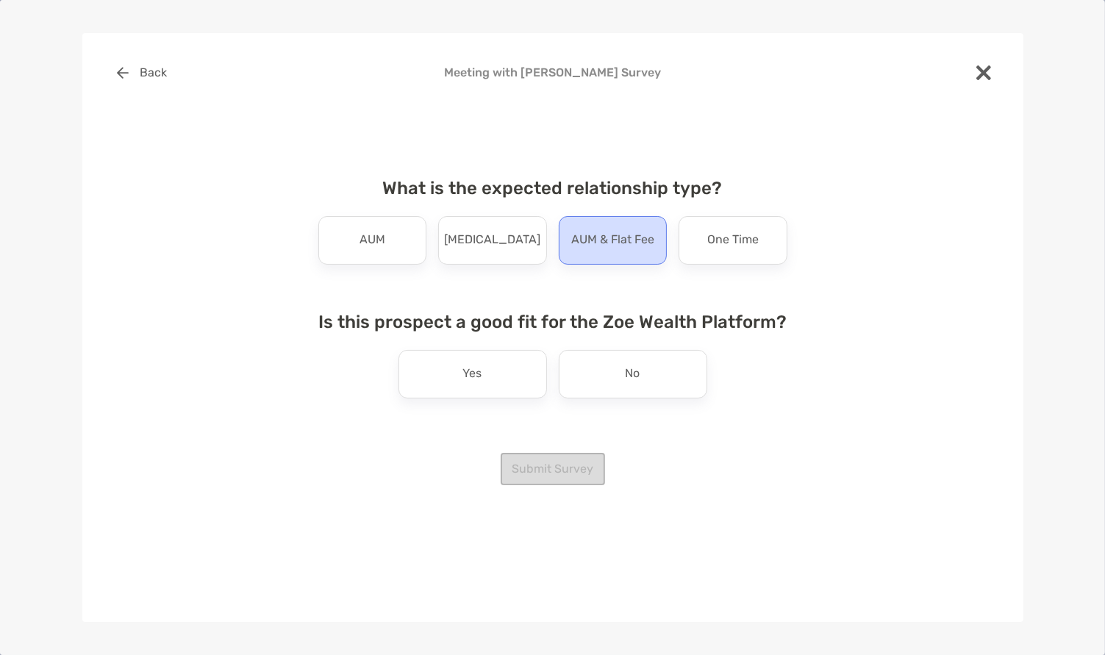
click at [660, 251] on div "AUM & Flat Fee" at bounding box center [613, 240] width 109 height 49
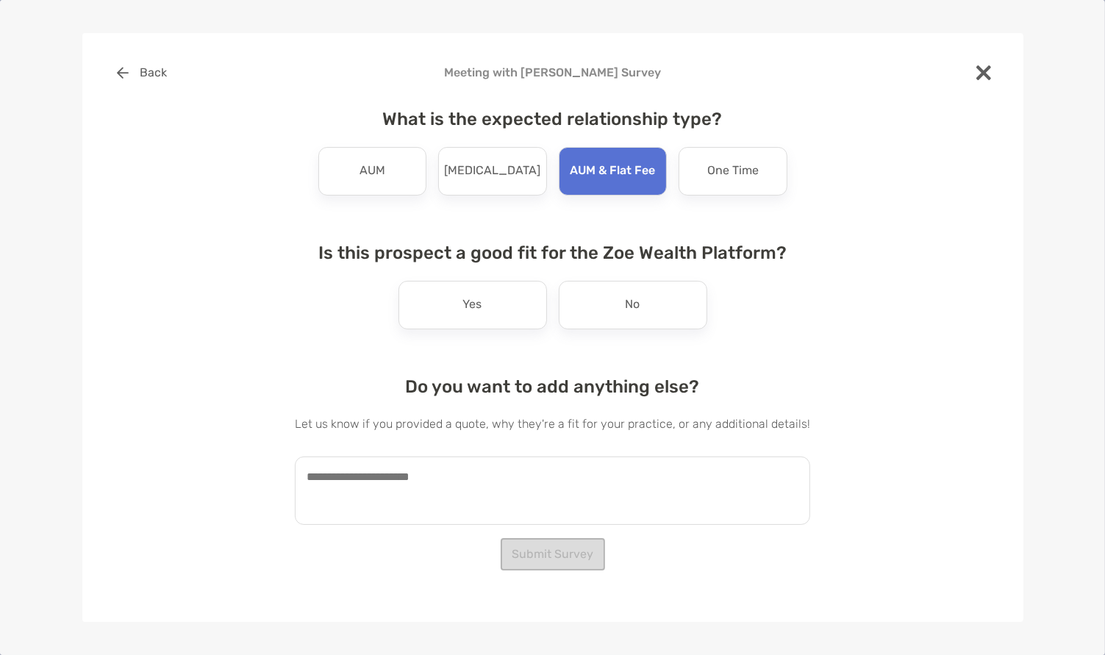
drag, startPoint x: 515, startPoint y: 299, endPoint x: 484, endPoint y: 474, distance: 177.7
click at [515, 299] on div "Yes" at bounding box center [473, 305] width 149 height 49
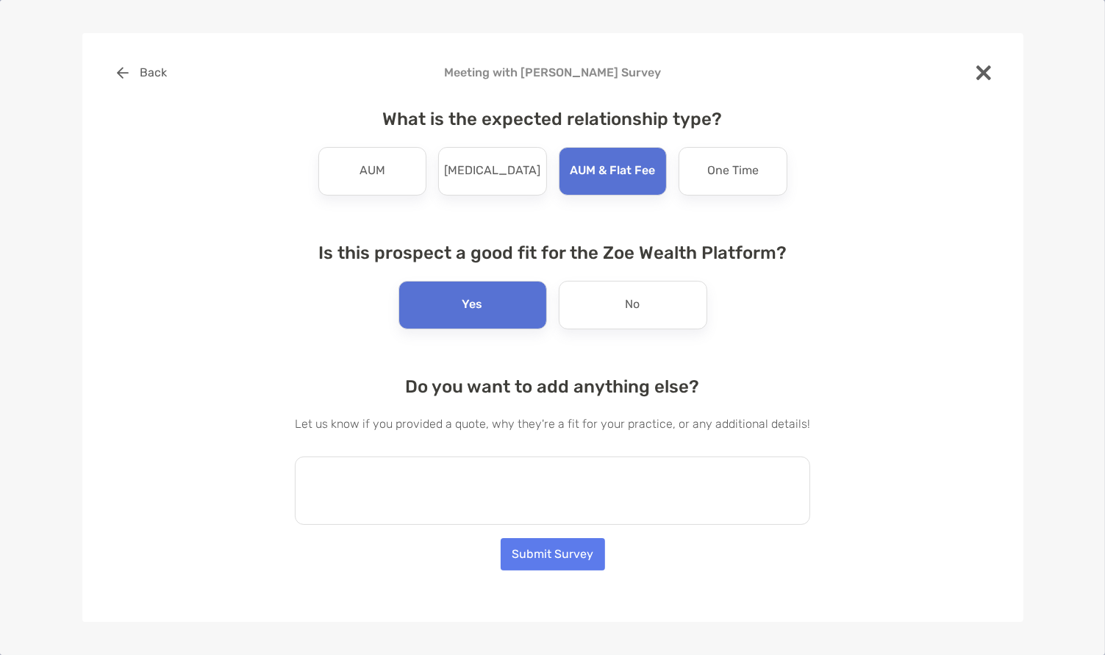
click at [489, 519] on textarea at bounding box center [552, 491] width 515 height 68
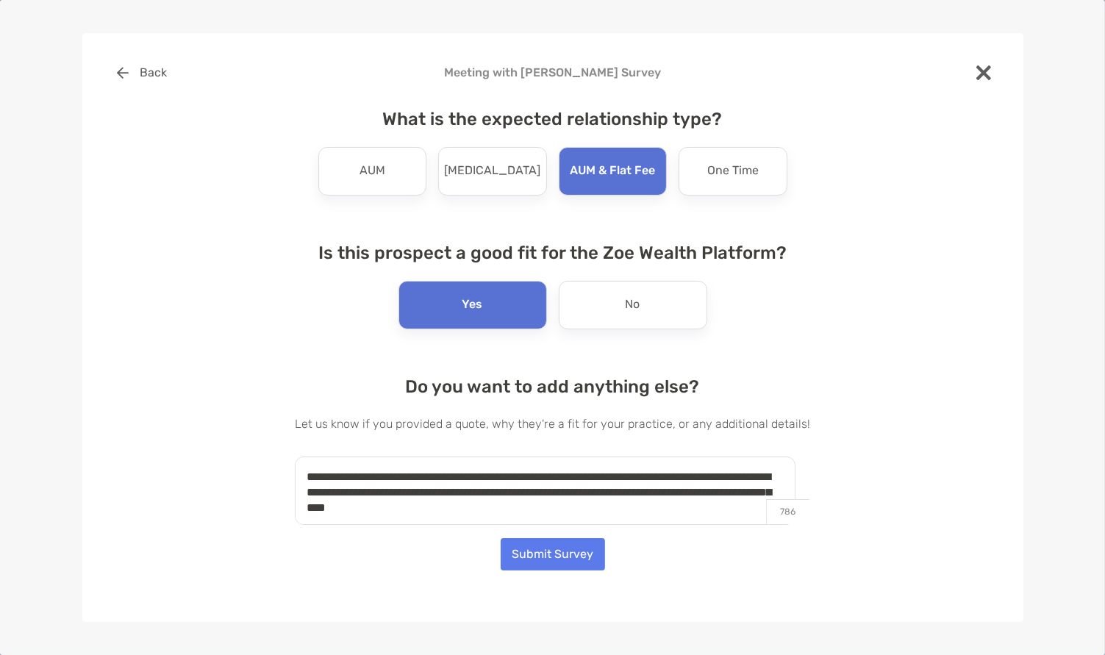
type textarea "**********"
click at [551, 562] on button "Submit Survey" at bounding box center [553, 554] width 104 height 32
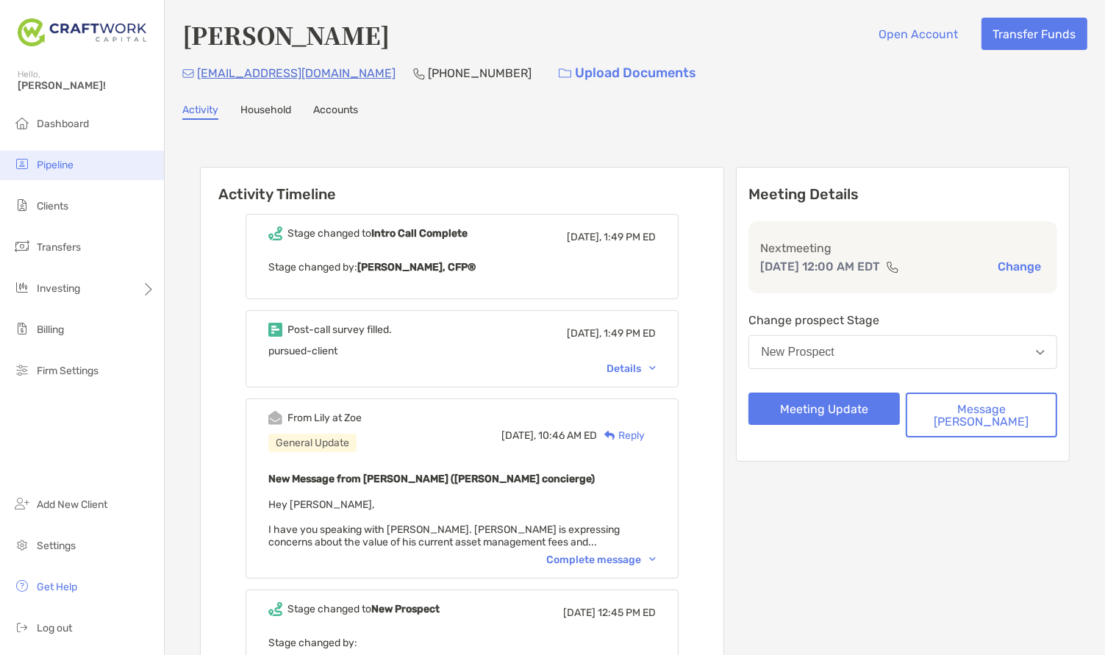
click at [75, 172] on li "Pipeline" at bounding box center [82, 165] width 164 height 29
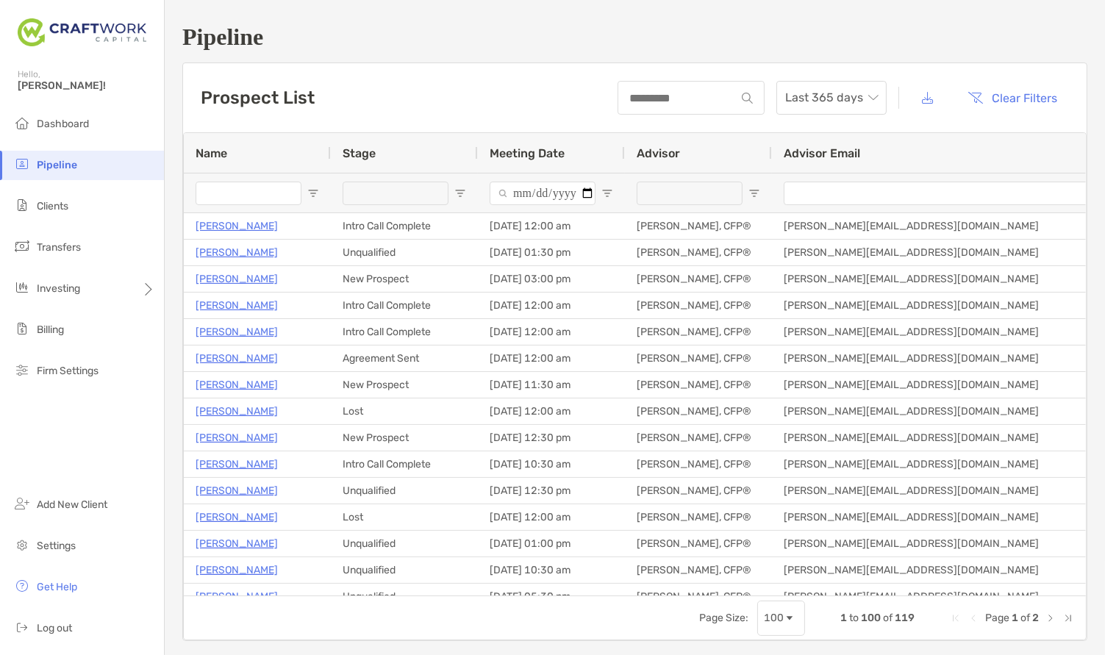
type input "**********"
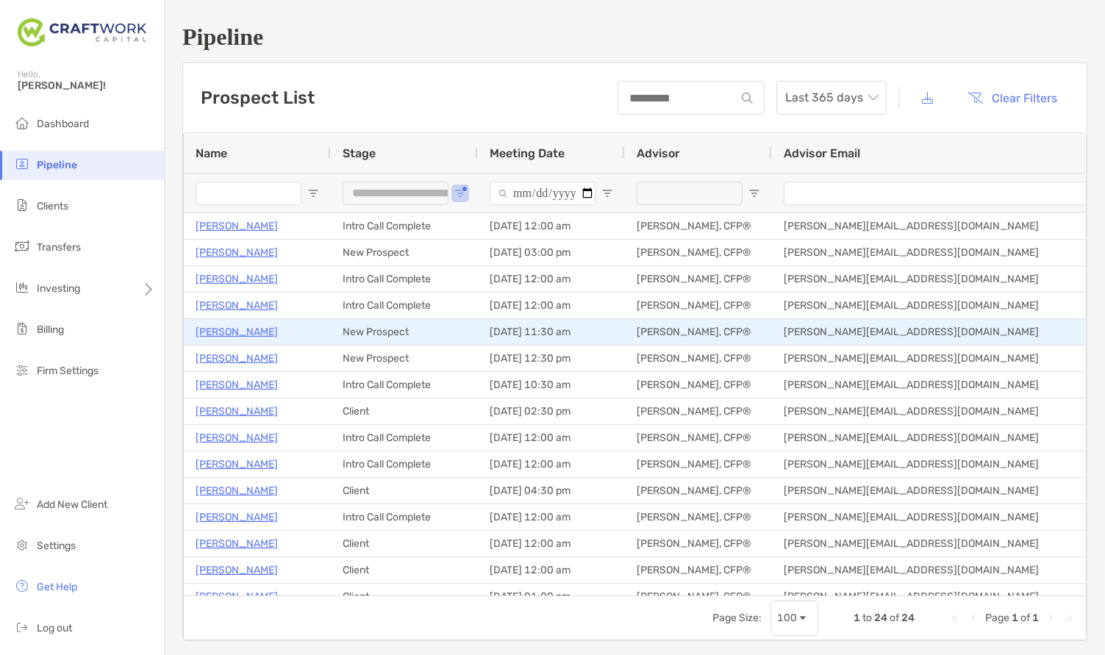
click at [232, 329] on p "[PERSON_NAME]" at bounding box center [237, 332] width 82 height 18
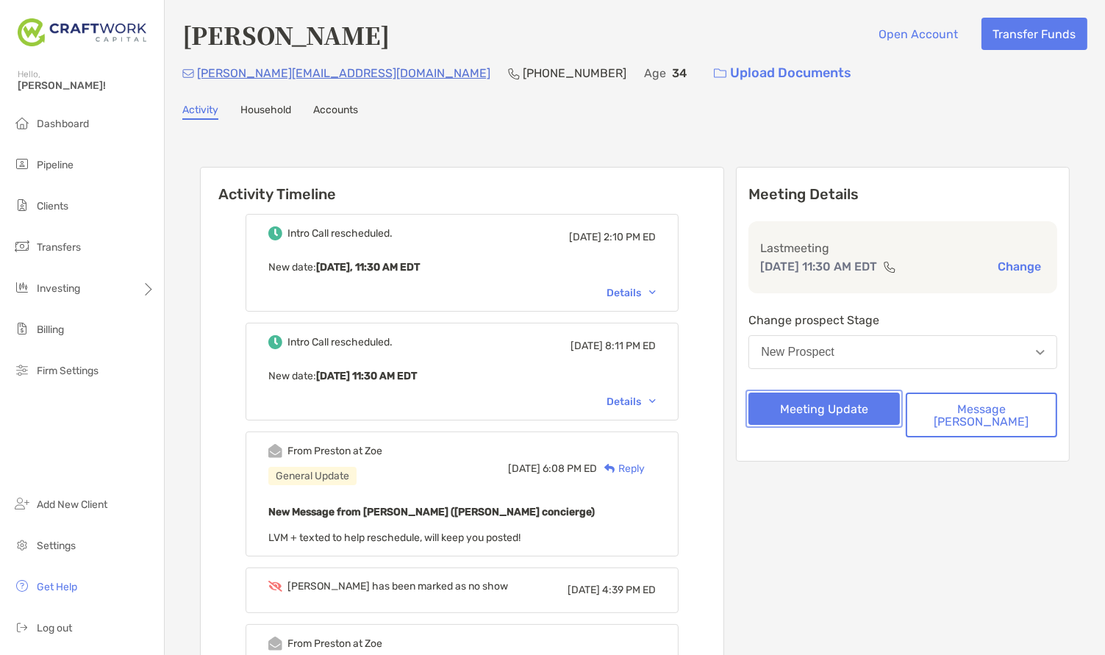
click at [844, 418] on button "Meeting Update" at bounding box center [824, 409] width 151 height 32
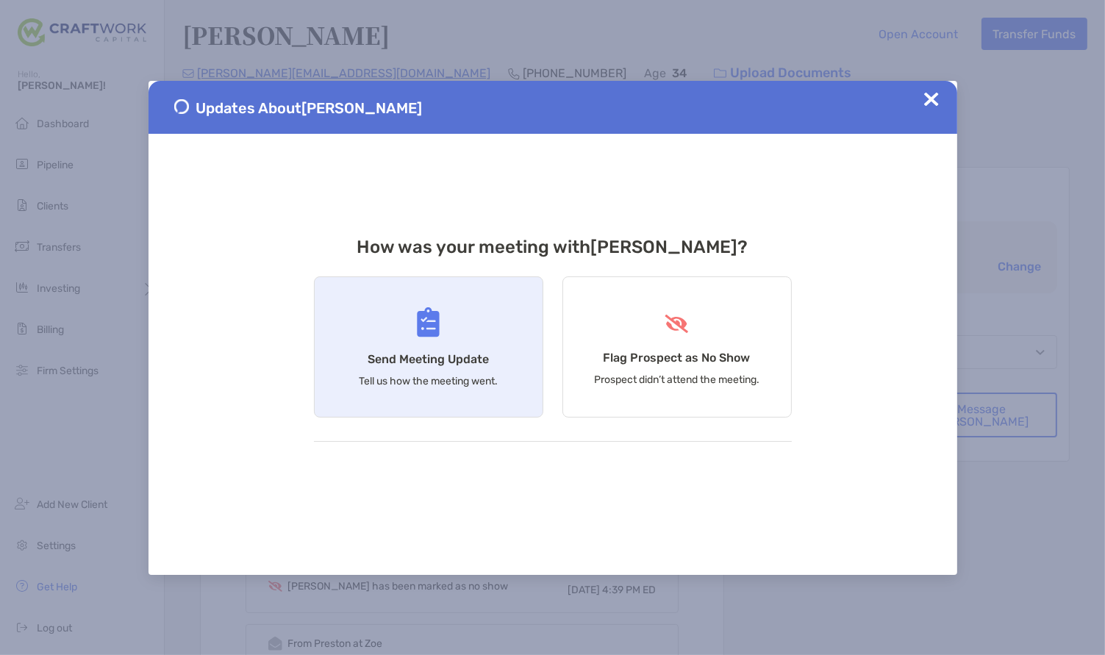
click at [440, 339] on div "Send Meeting Update Tell us how the meeting went." at bounding box center [428, 346] width 229 height 141
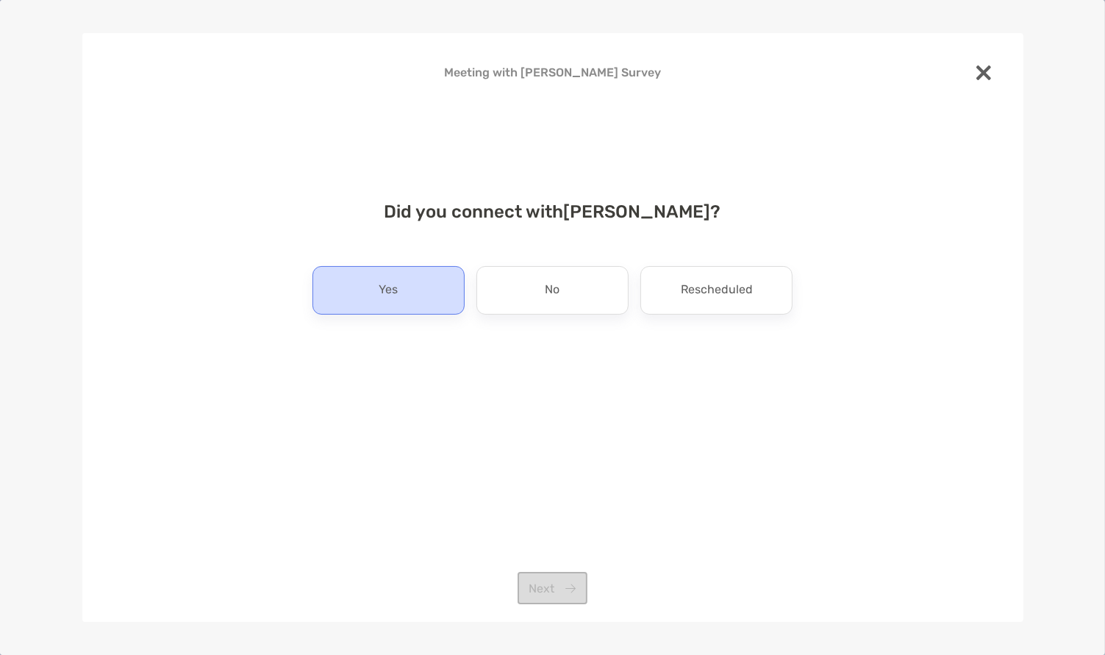
click at [435, 300] on div "Yes" at bounding box center [388, 290] width 152 height 49
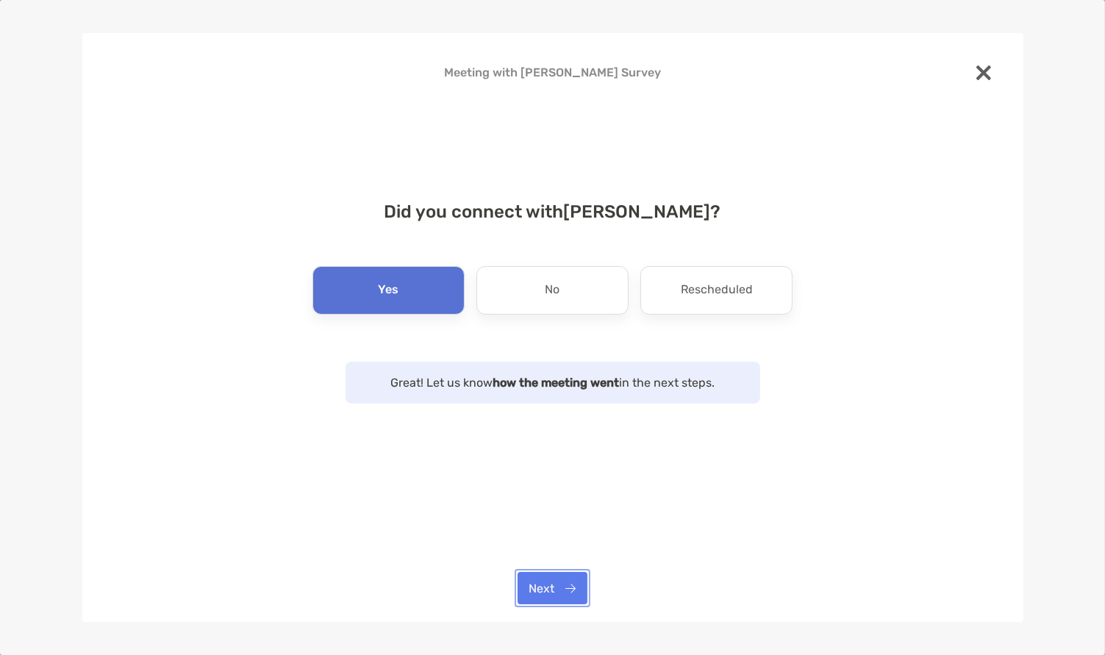
click at [554, 579] on button "Next" at bounding box center [553, 588] width 70 height 32
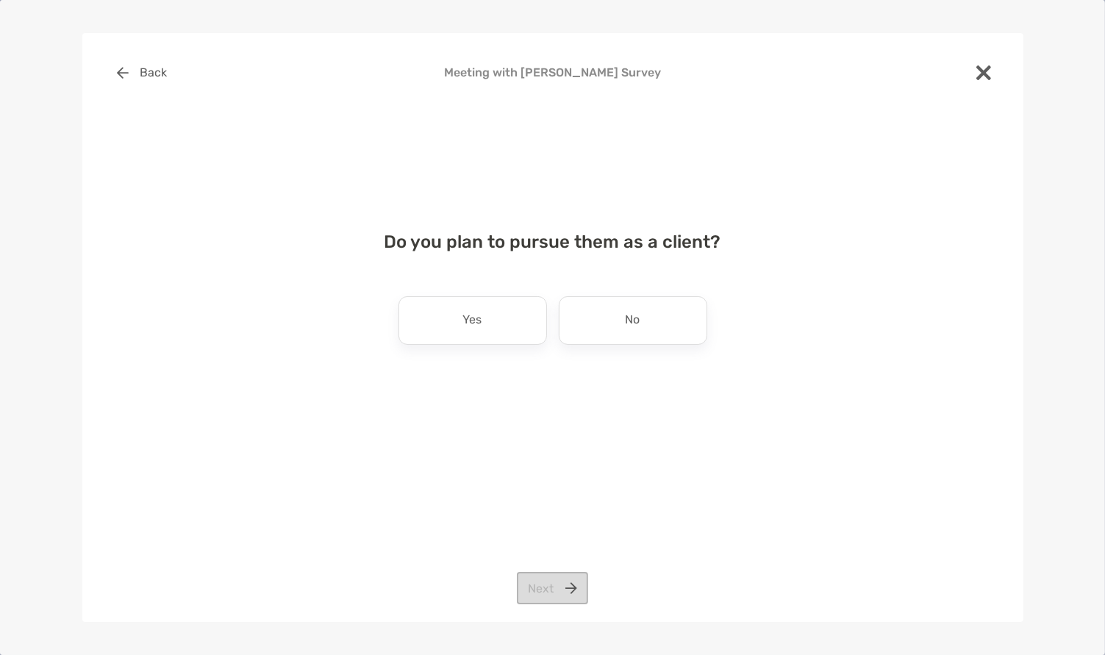
drag, startPoint x: 629, startPoint y: 335, endPoint x: 607, endPoint y: 455, distance: 122.6
click at [629, 335] on div "No" at bounding box center [633, 320] width 149 height 49
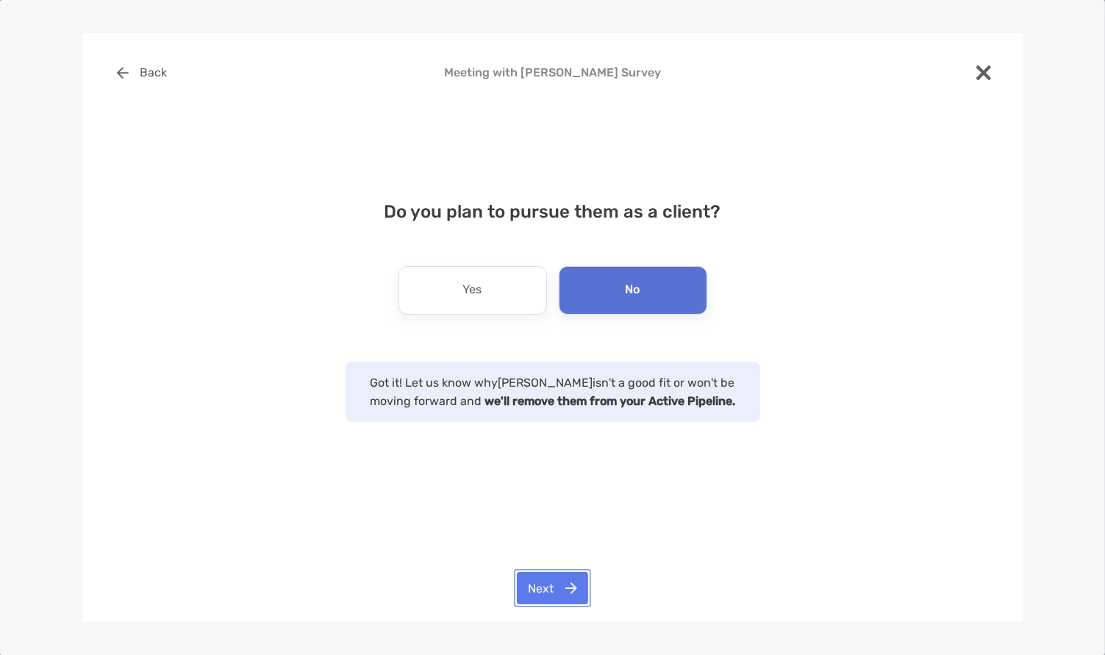
click at [562, 587] on button "Next" at bounding box center [552, 588] width 71 height 32
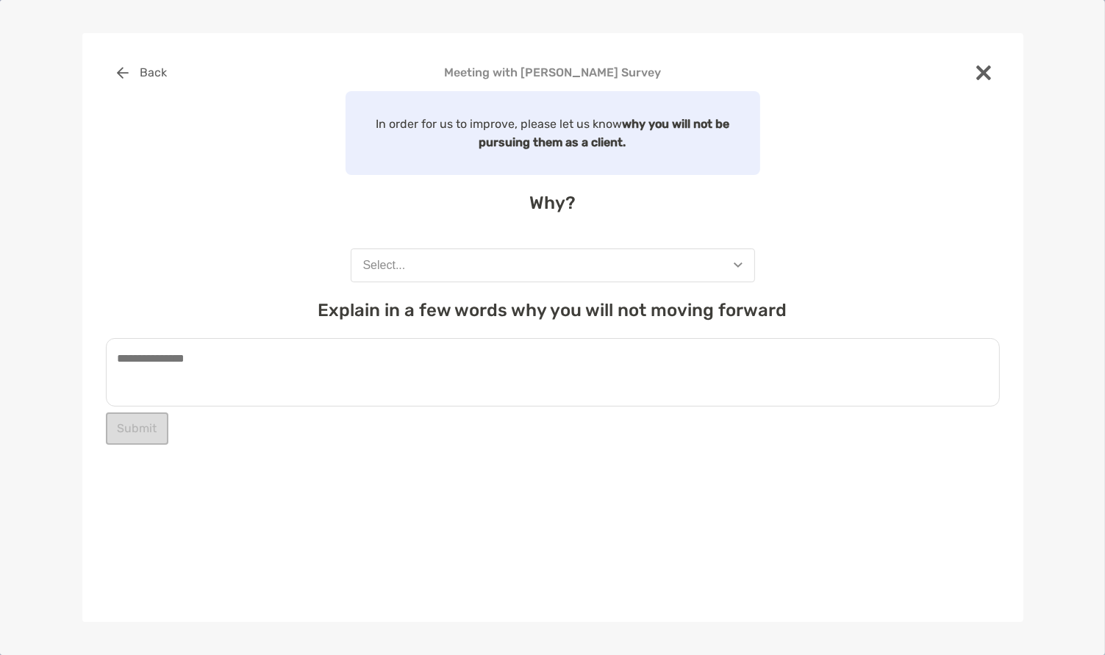
click at [498, 268] on button "Select..." at bounding box center [553, 266] width 404 height 34
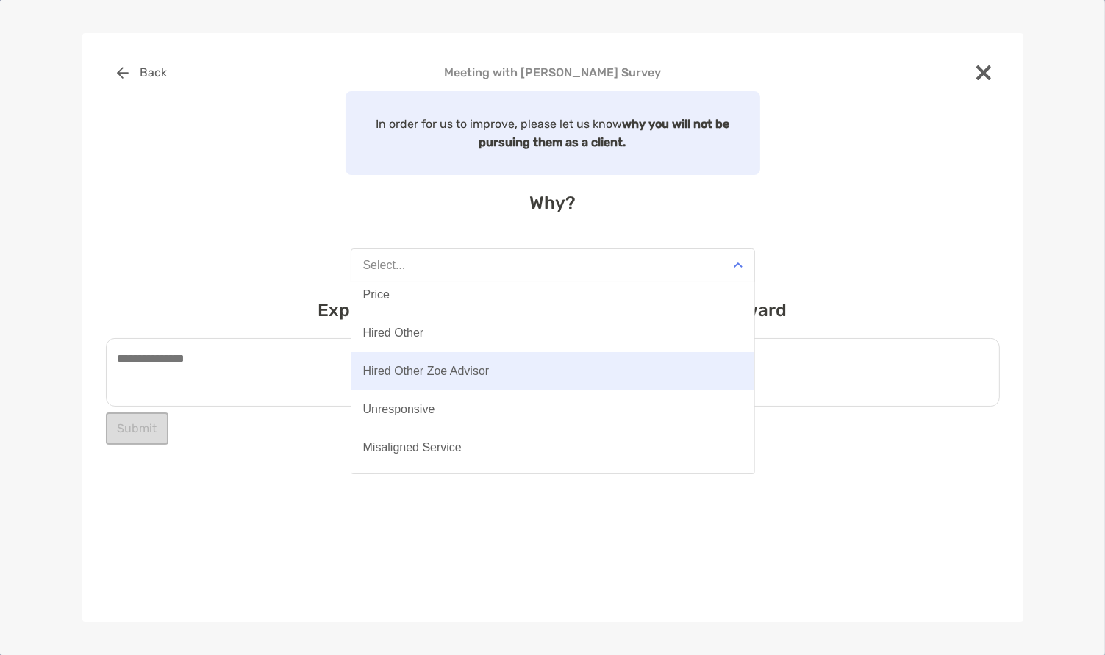
scroll to position [106, 0]
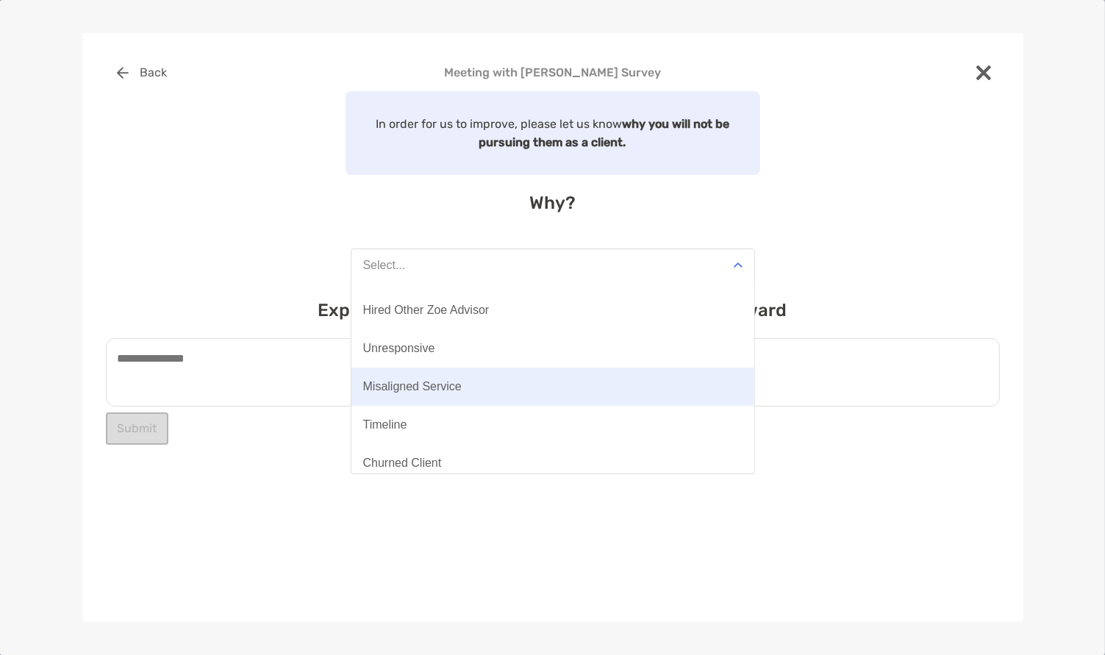
click at [482, 383] on button "Misaligned Service" at bounding box center [552, 387] width 403 height 38
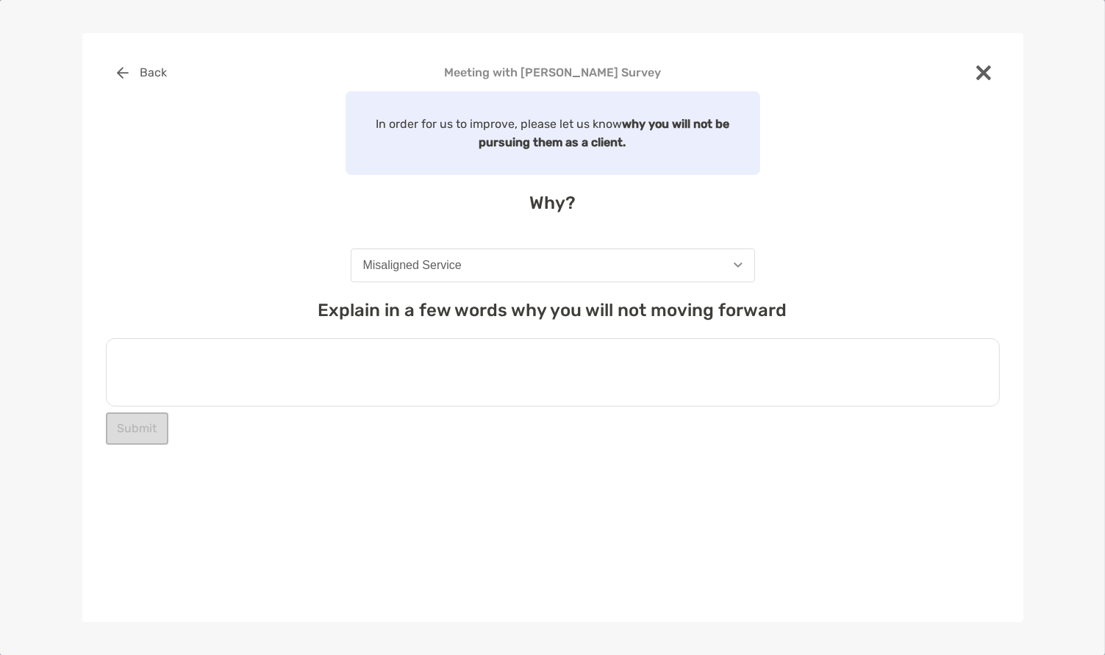
click at [476, 378] on textarea at bounding box center [553, 372] width 894 height 68
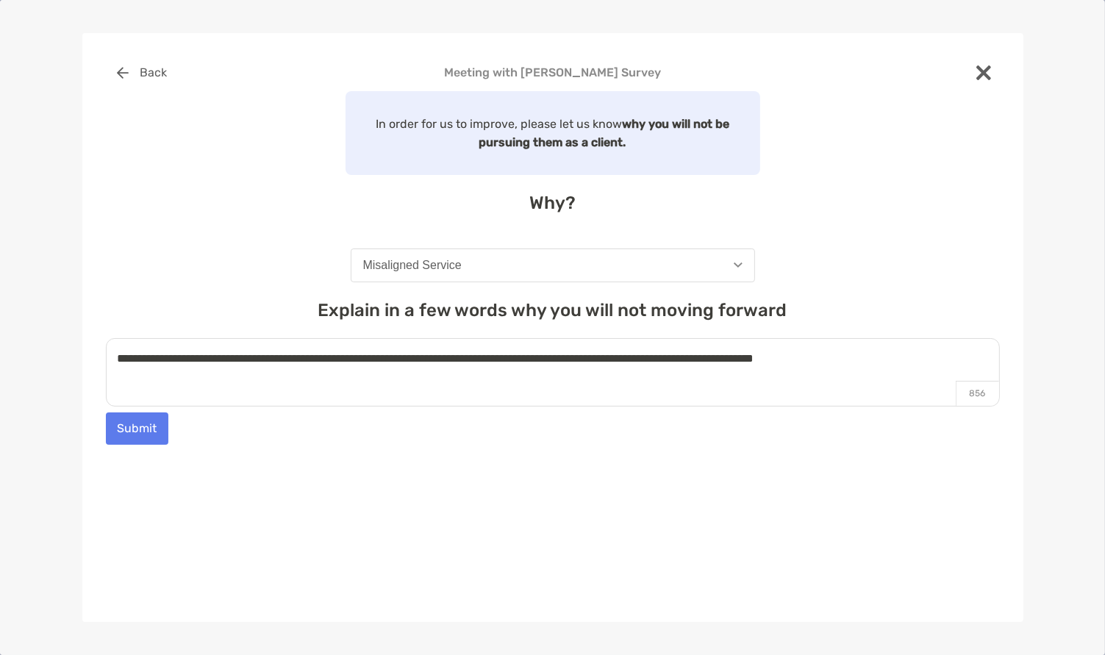
type textarea "**********"
click at [142, 432] on button "Submit" at bounding box center [137, 428] width 62 height 32
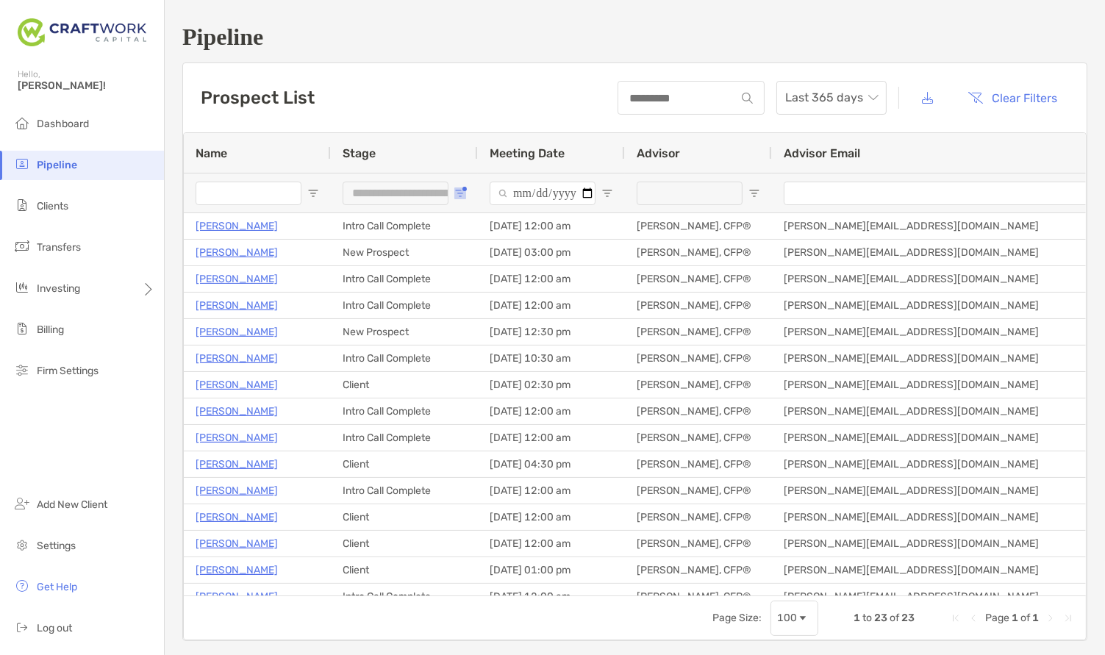
click at [457, 194] on span "Open Filter Menu" at bounding box center [460, 193] width 12 height 12
type input "**********"
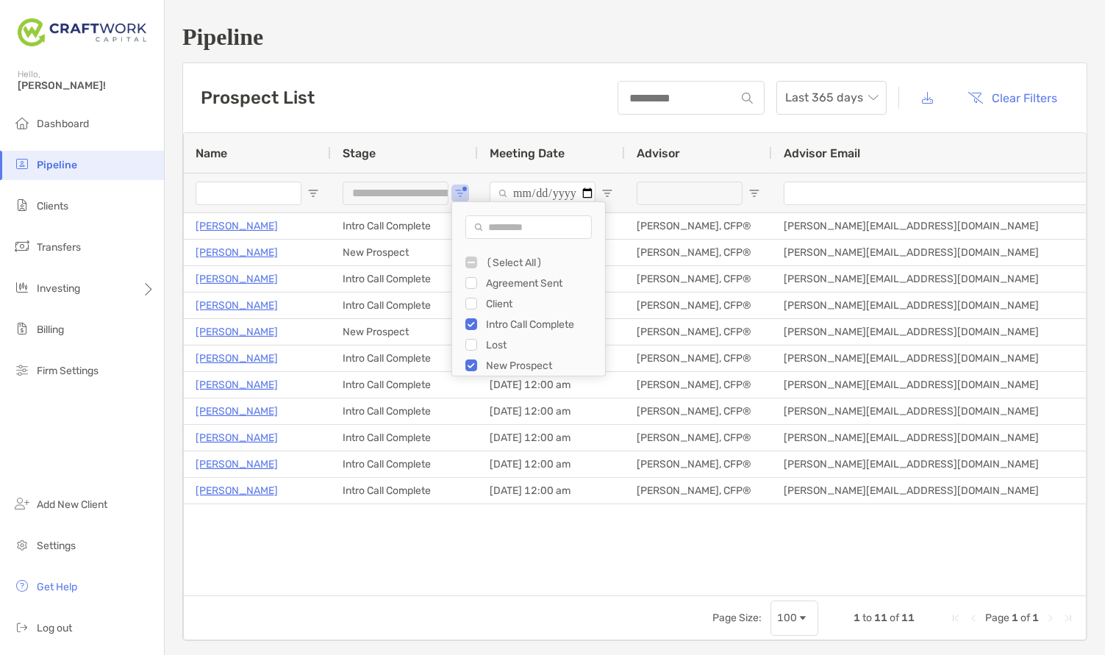
click at [386, 574] on div "Manish Arya Intro Call Complete 09/05/2025 - 12:00 am Ross Anderson, CFP® ross@…" at bounding box center [635, 404] width 902 height 382
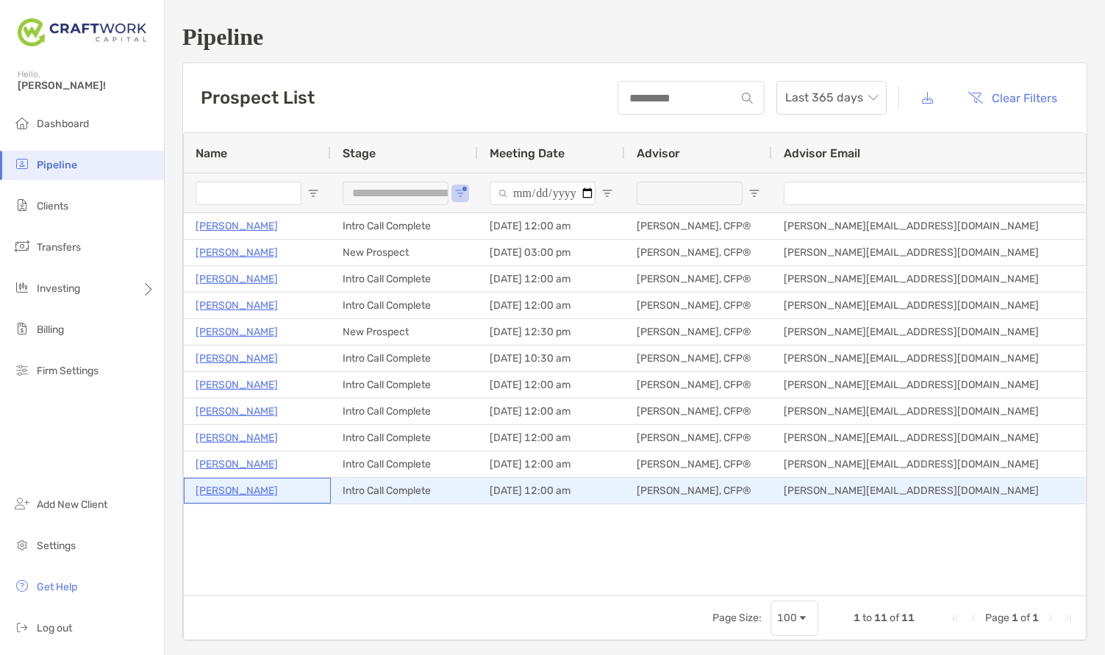
click at [232, 490] on p "Corina Dekker" at bounding box center [237, 491] width 82 height 18
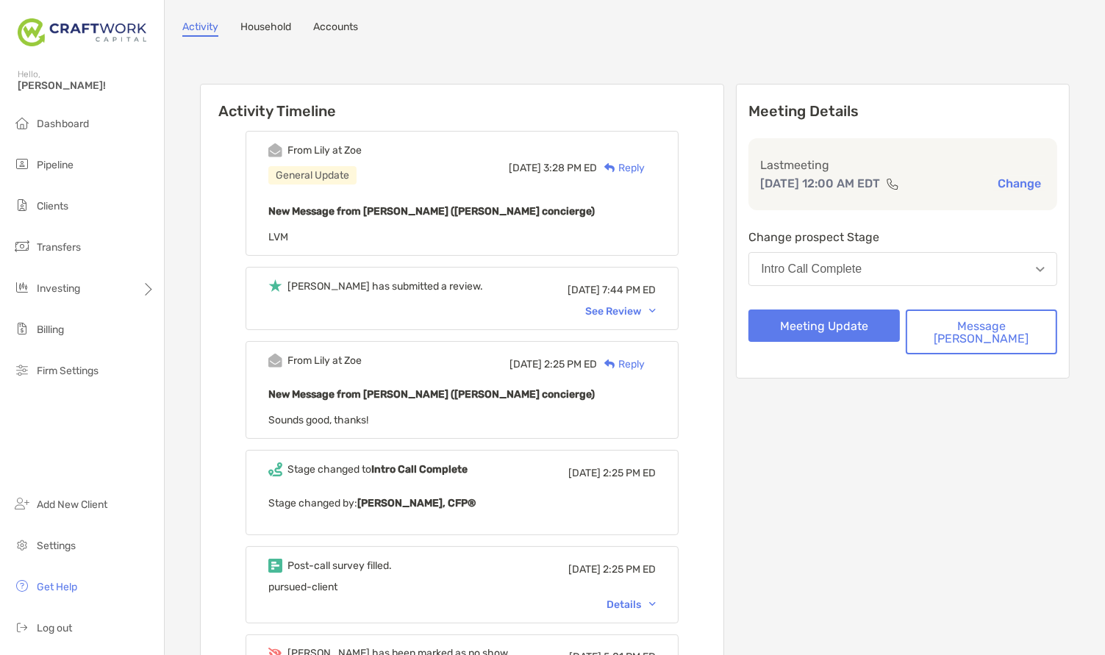
scroll to position [122, 0]
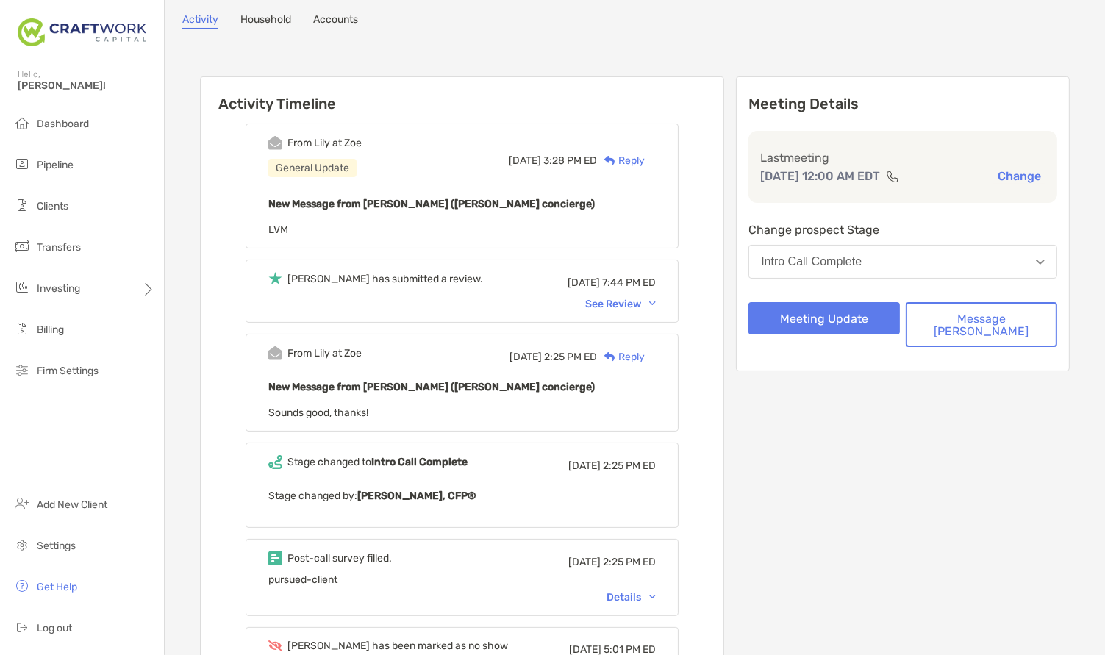
click at [656, 298] on div "See Review" at bounding box center [620, 304] width 71 height 12
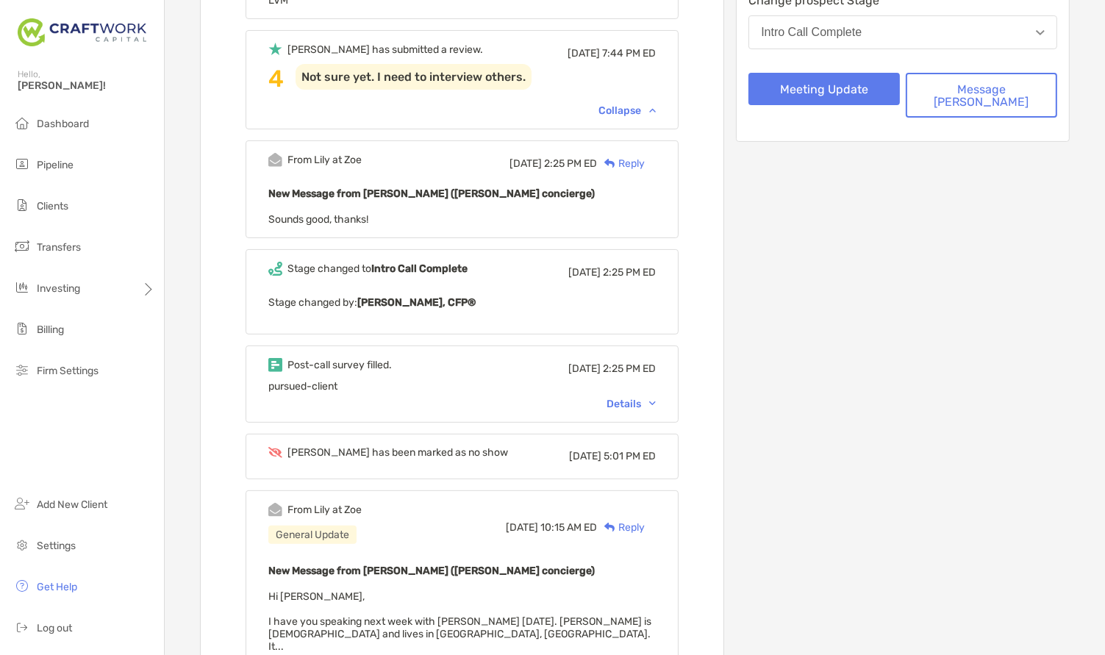
scroll to position [407, 0]
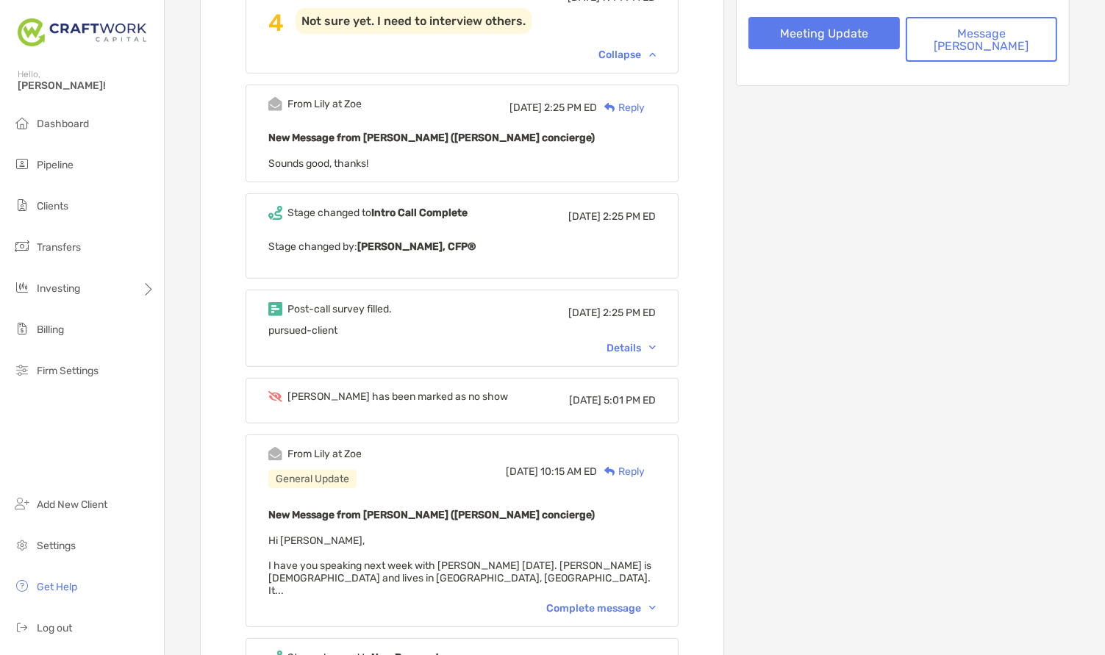
click at [634, 602] on div "Complete message" at bounding box center [601, 608] width 110 height 12
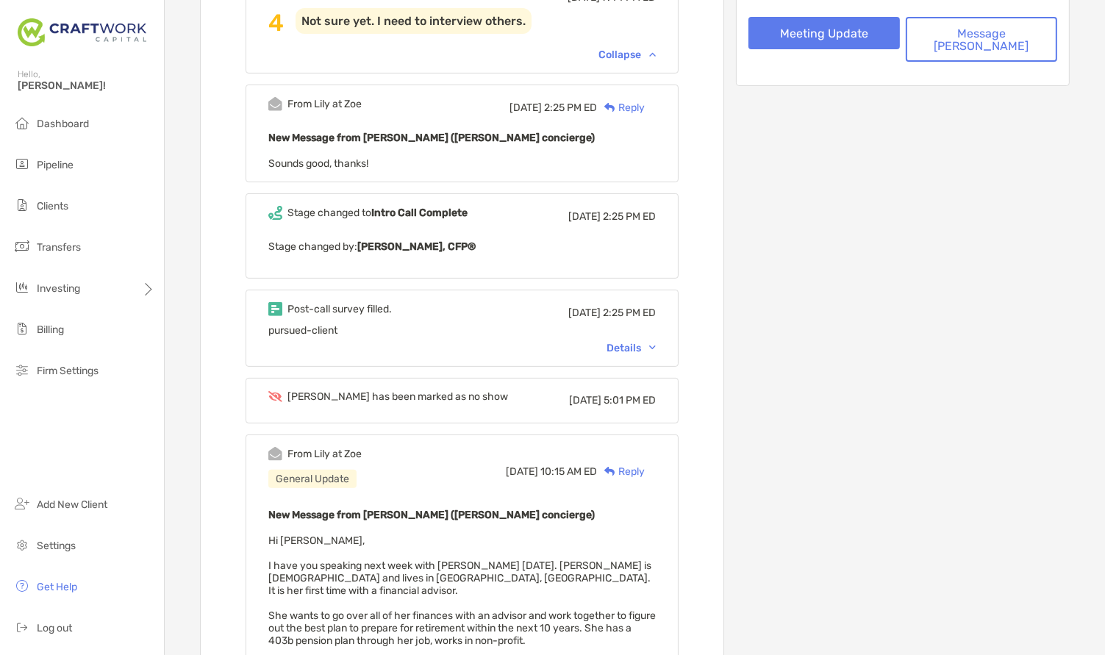
click at [651, 342] on div "Details" at bounding box center [631, 348] width 49 height 12
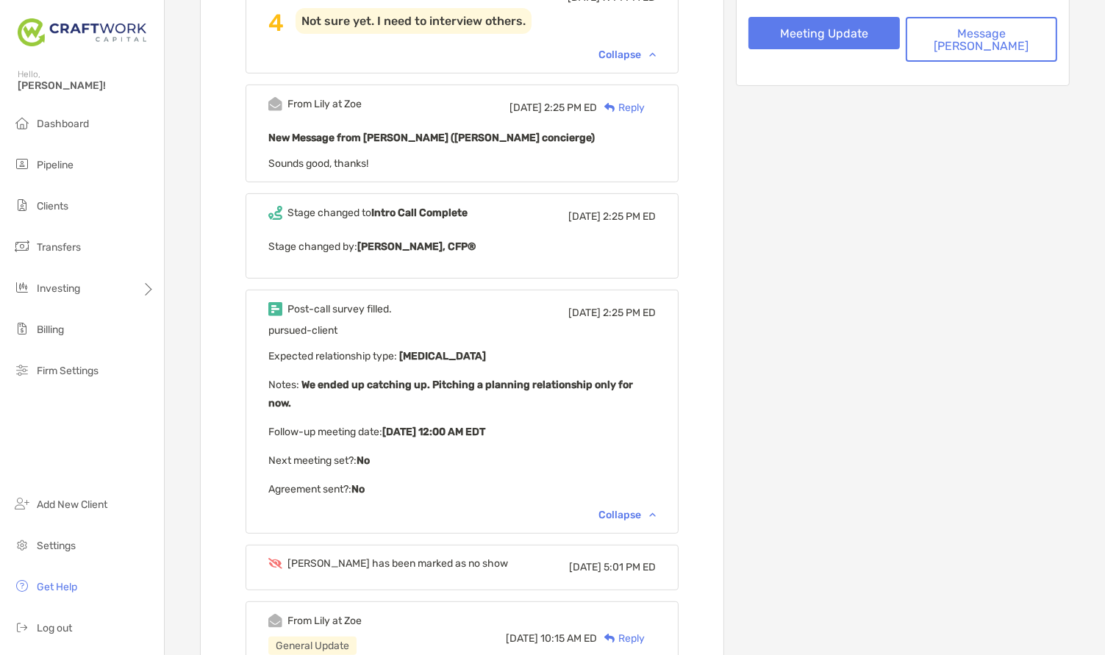
scroll to position [0, 0]
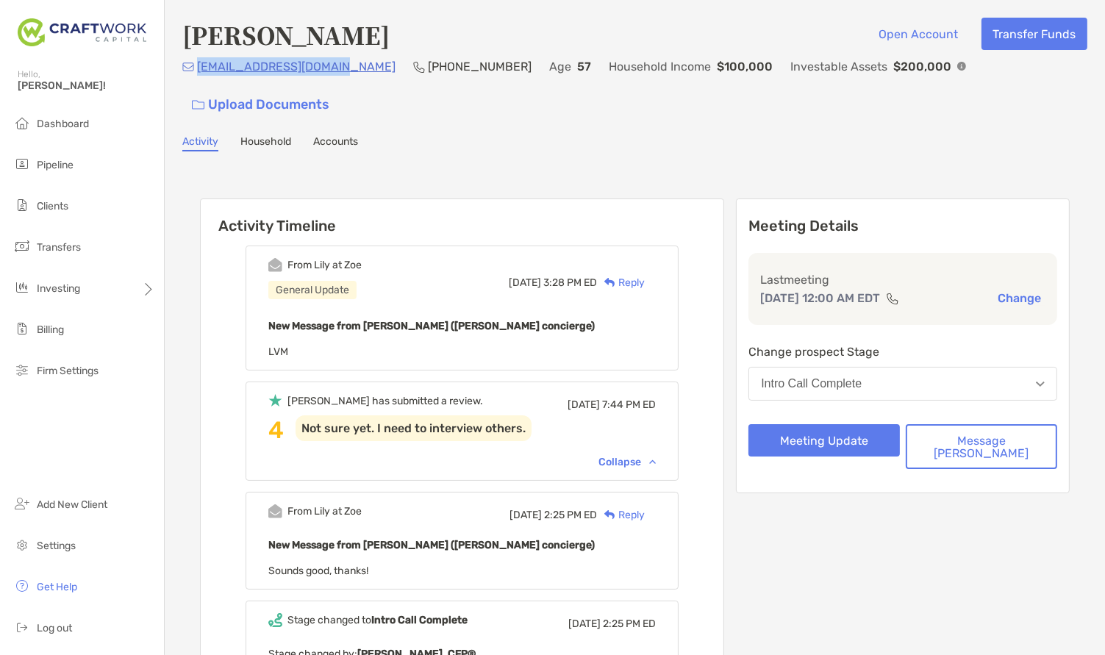
drag, startPoint x: 335, startPoint y: 74, endPoint x: 201, endPoint y: 77, distance: 133.9
click at [197, 79] on div "codekker@bellsouth.net (305) 409-3022 Age 57 Household Income $100,000 Investab…" at bounding box center [634, 88] width 905 height 63
copy p "codekker@bellsouth.net"
click at [914, 367] on button "Intro Call Complete" at bounding box center [903, 384] width 309 height 34
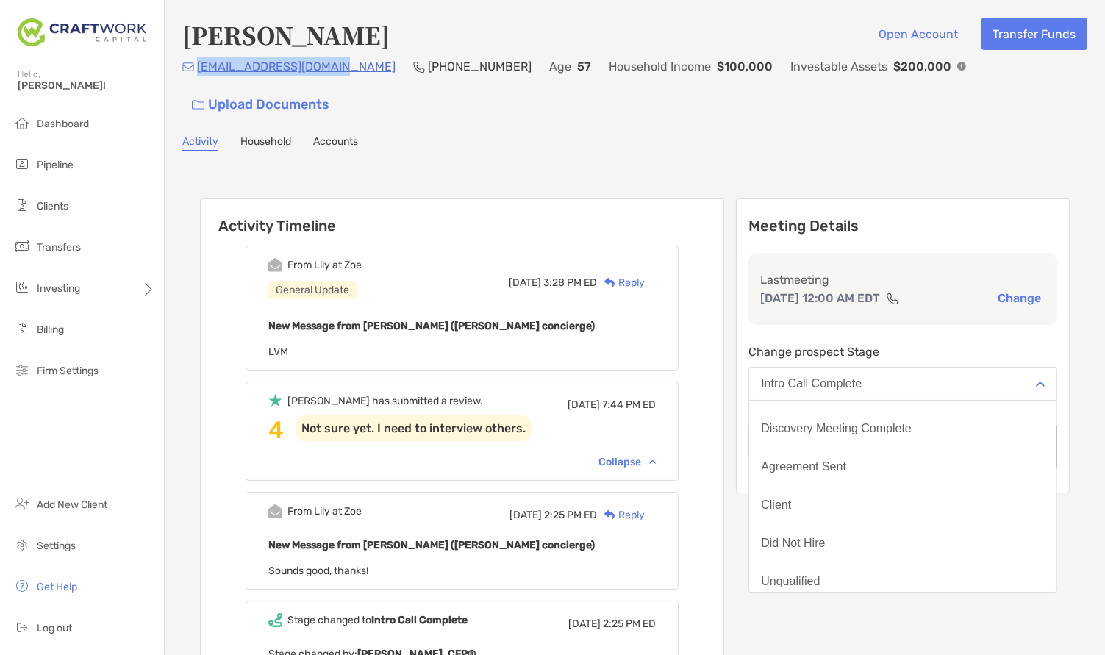
scroll to position [115, 0]
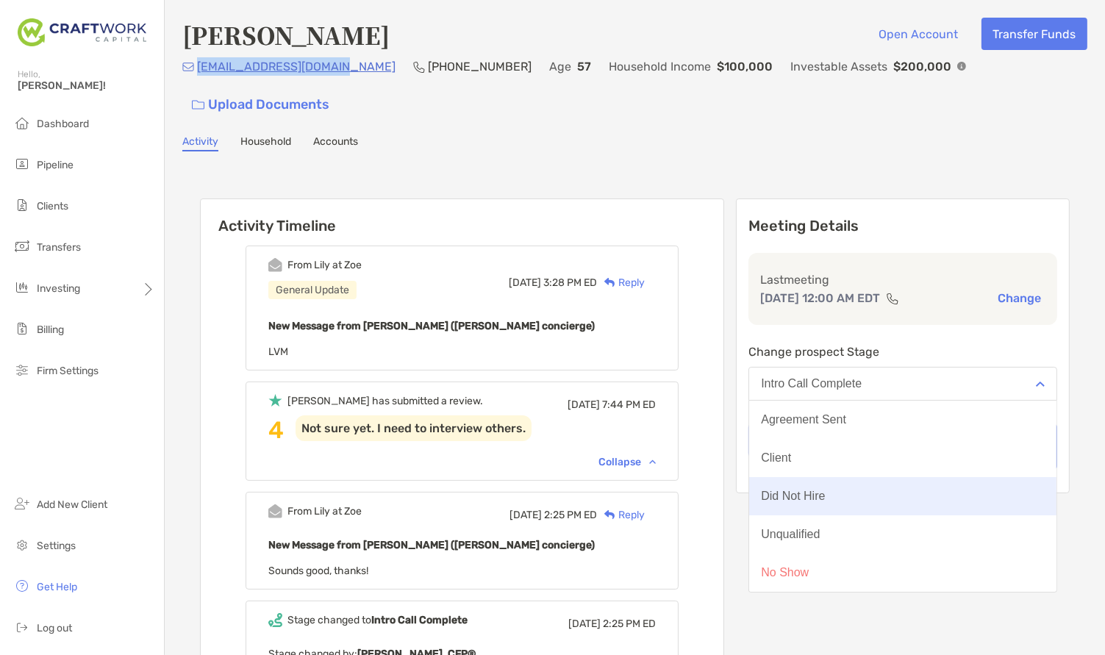
click at [825, 490] on div "Did Not Hire" at bounding box center [793, 496] width 64 height 13
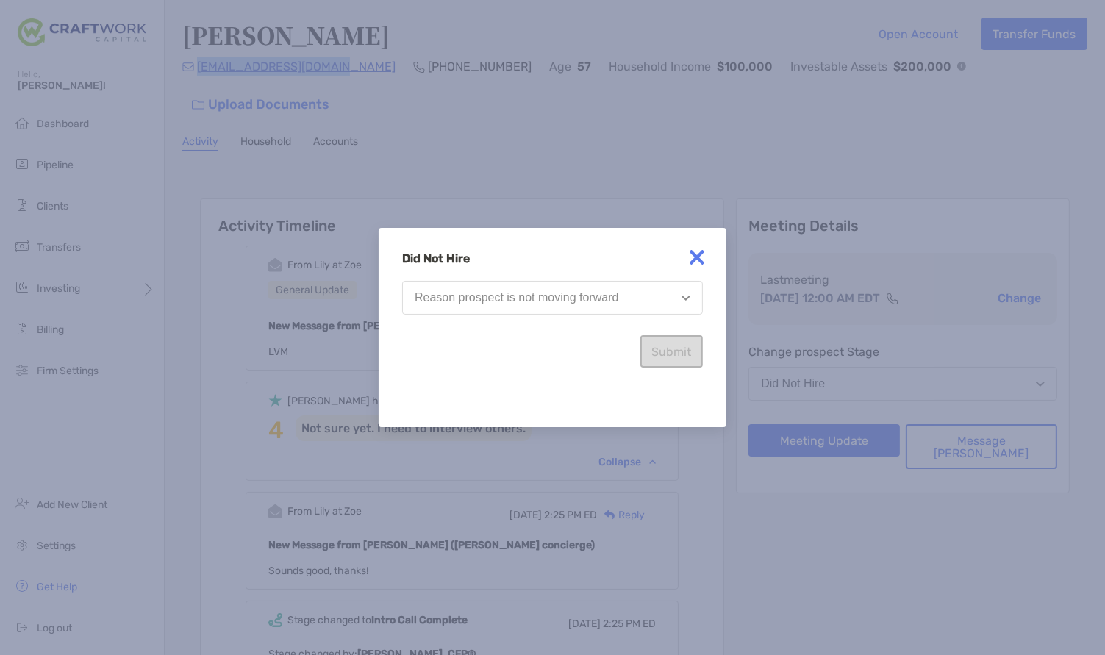
click at [568, 301] on div "Reason prospect is not moving forward" at bounding box center [517, 297] width 204 height 13
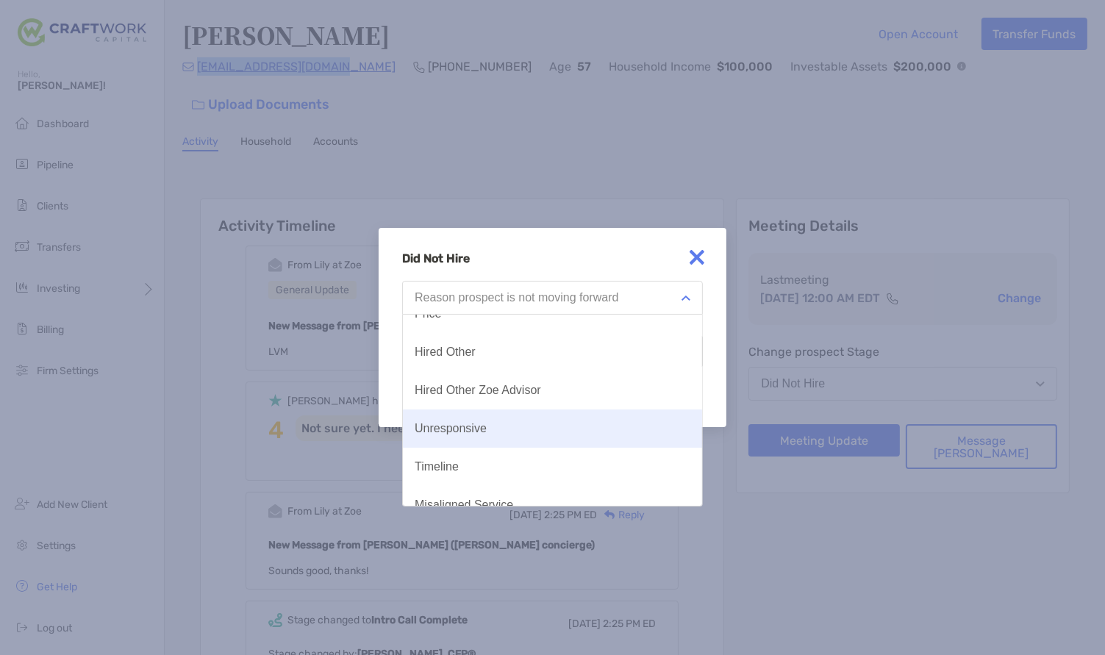
scroll to position [57, 0]
click at [575, 438] on button "Unresponsive" at bounding box center [552, 430] width 299 height 38
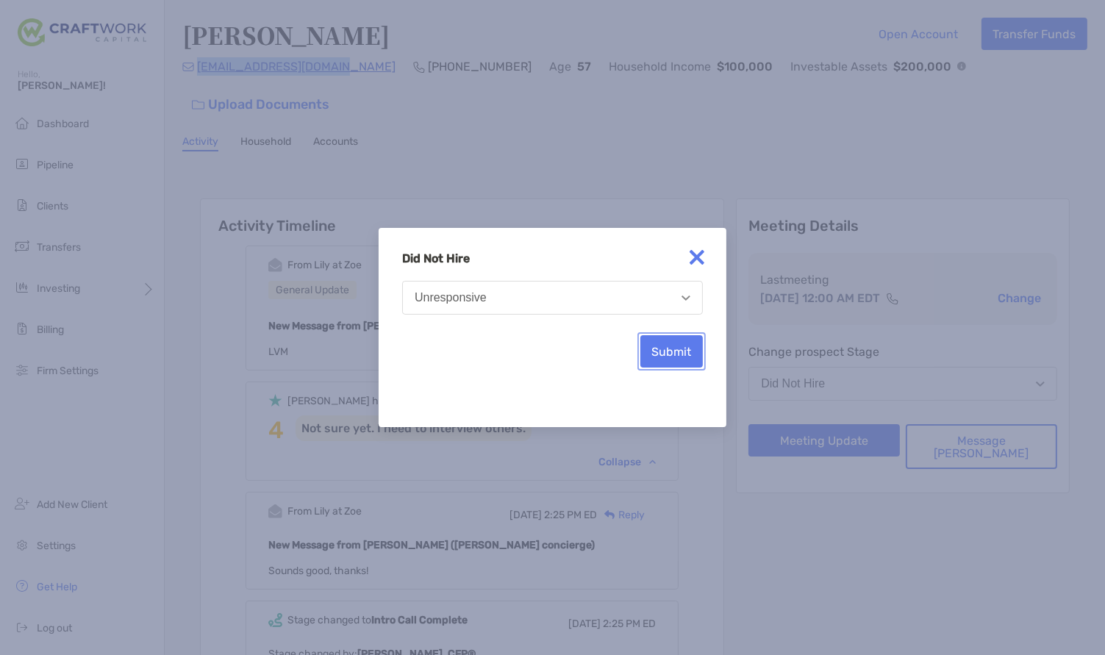
click at [679, 341] on button "Submit" at bounding box center [671, 351] width 62 height 32
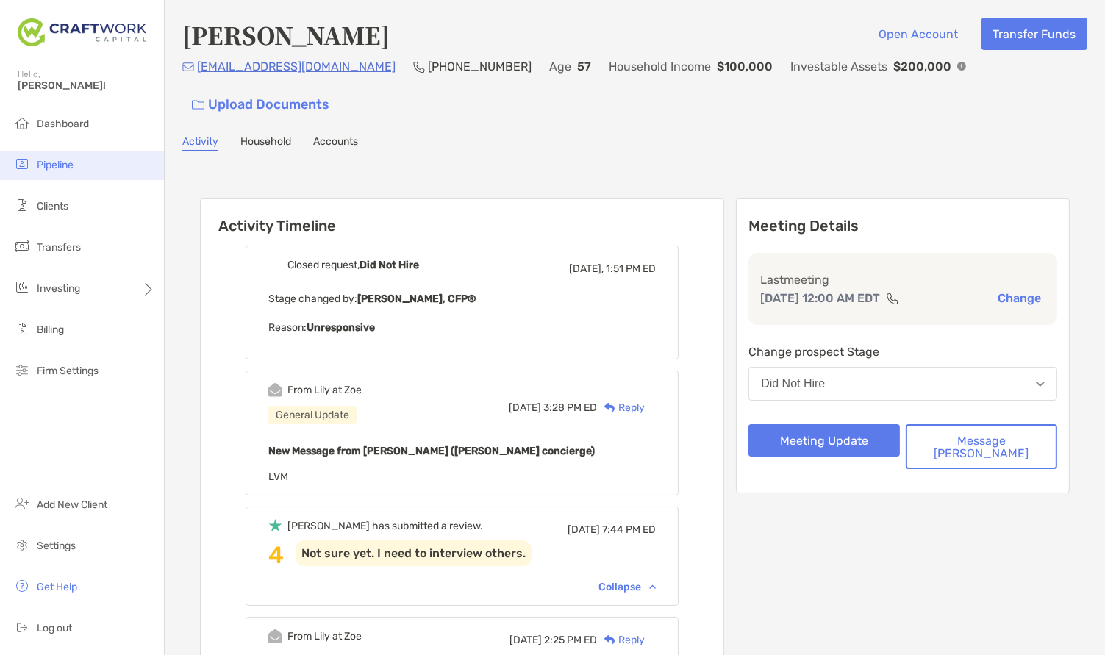
click at [71, 170] on span "Pipeline" at bounding box center [55, 165] width 37 height 12
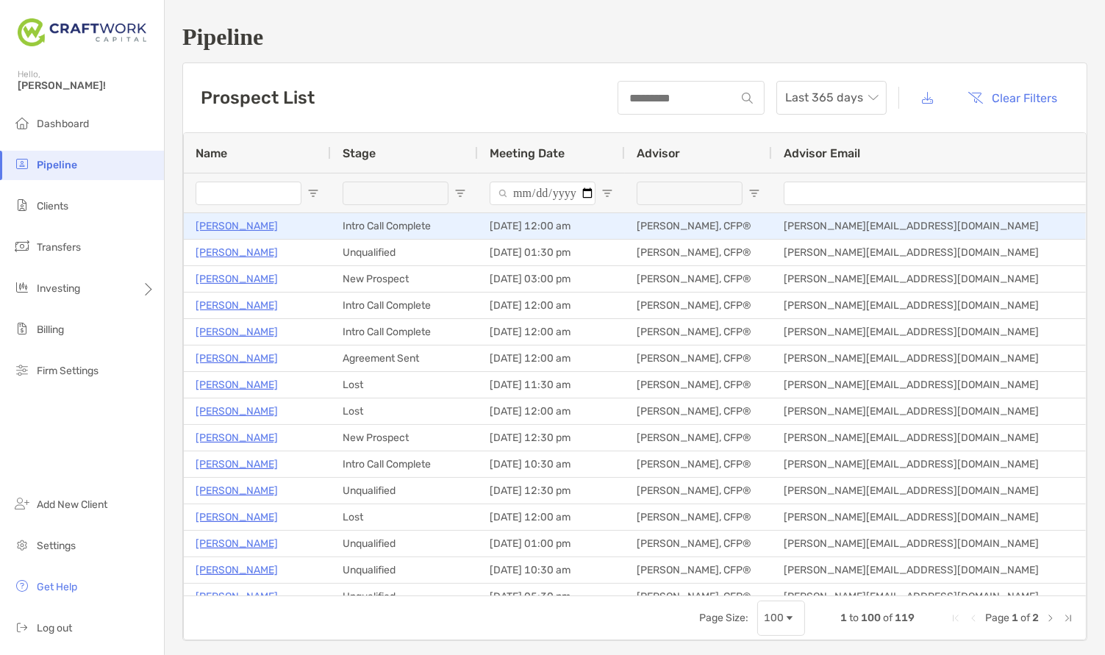
type input "**********"
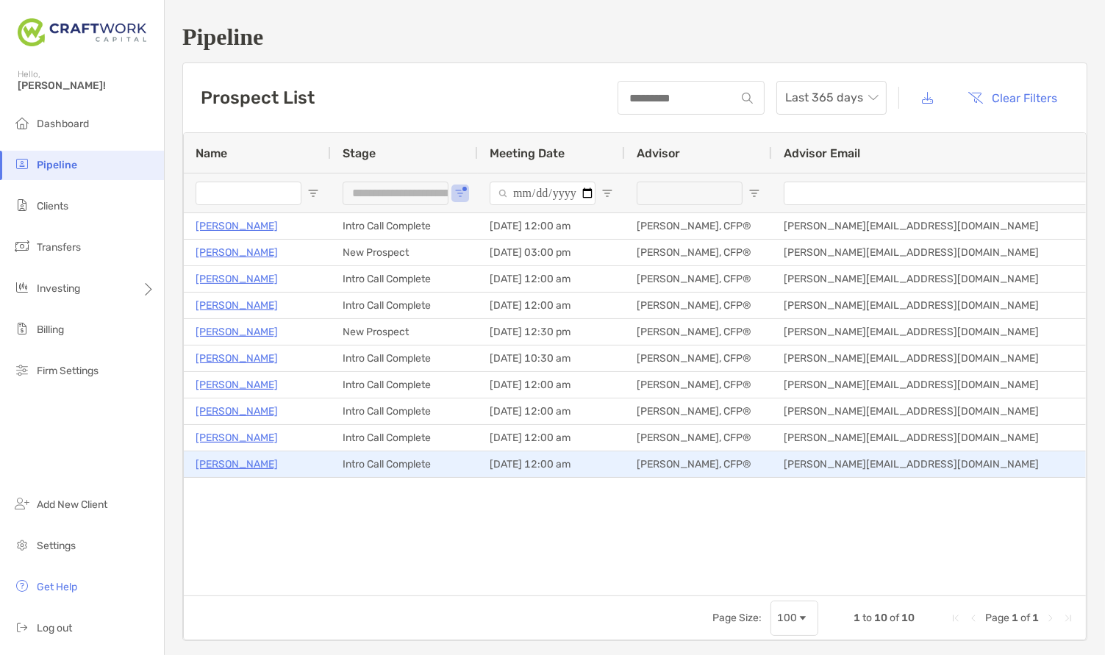
click at [232, 463] on p "[PERSON_NAME]" at bounding box center [237, 464] width 82 height 18
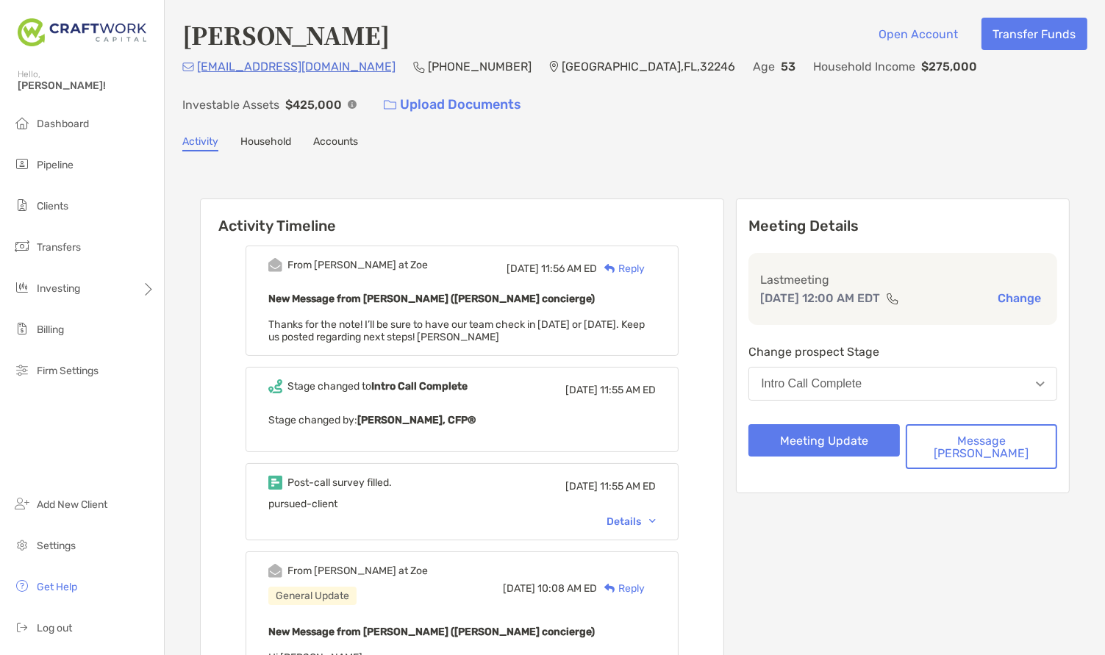
click at [656, 516] on div "Details" at bounding box center [631, 521] width 49 height 12
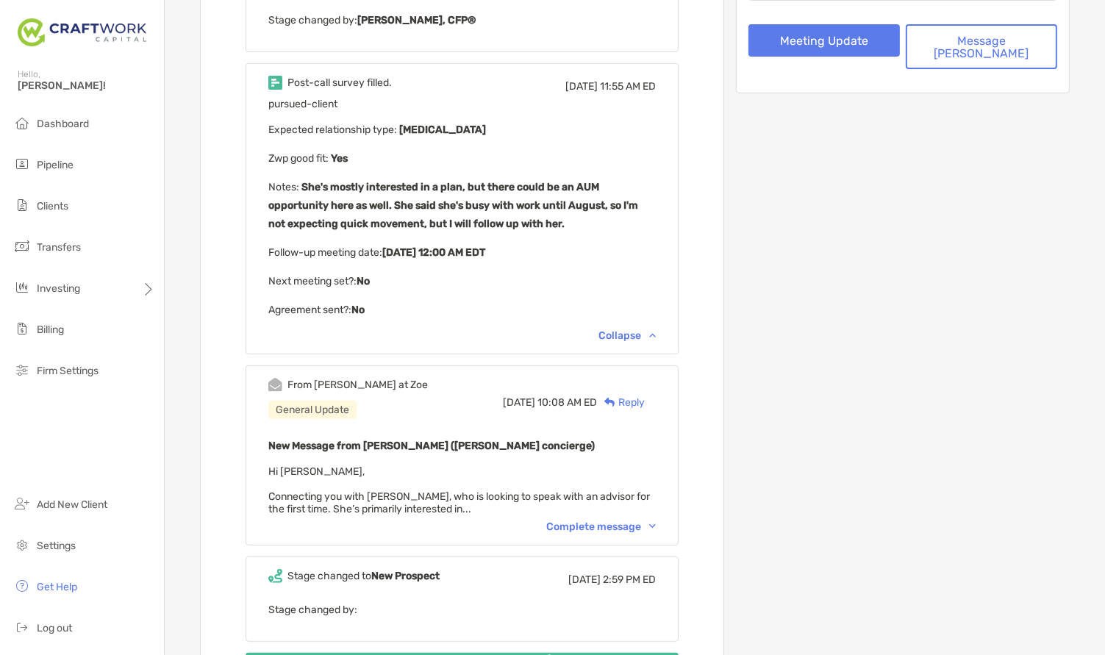
scroll to position [399, 0]
click at [610, 528] on div "Complete message" at bounding box center [601, 527] width 110 height 12
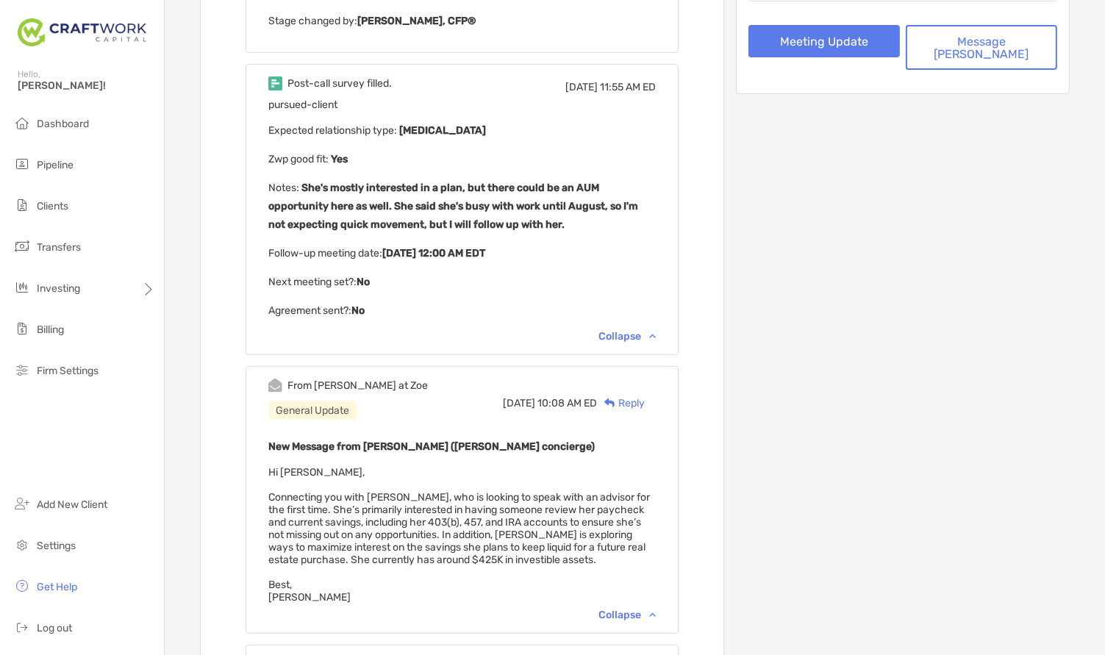
scroll to position [0, 0]
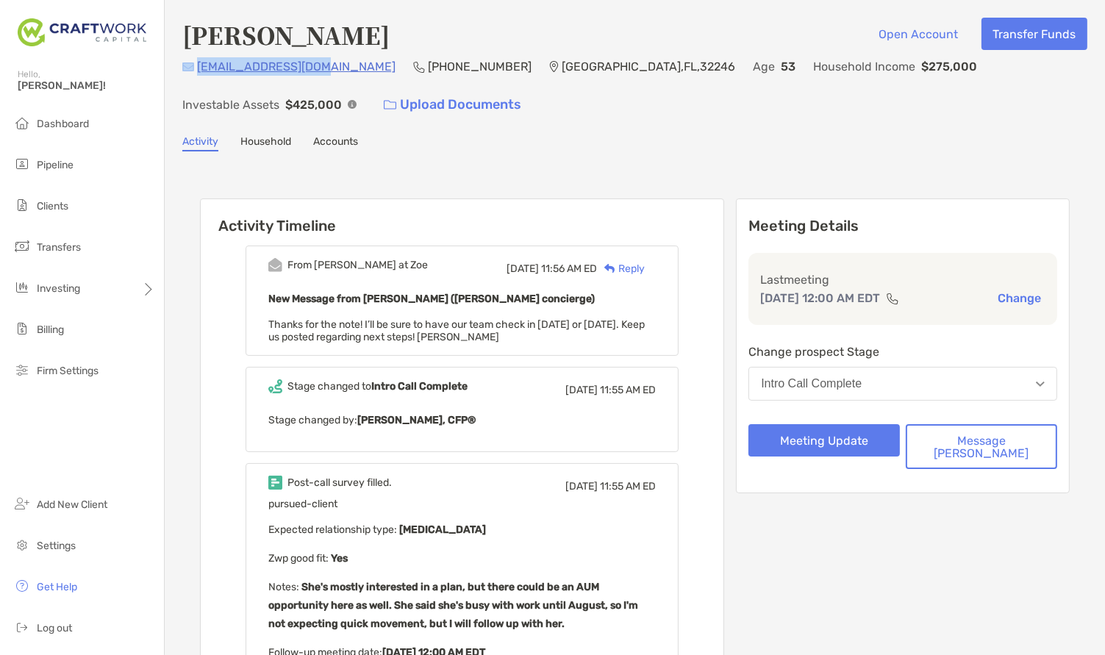
drag, startPoint x: 318, startPoint y: 66, endPoint x: 190, endPoint y: 68, distance: 127.9
click at [190, 68] on div "[EMAIL_ADDRESS][DOMAIN_NAME] (904) 610-[GEOGRAPHIC_DATA] Age [DEMOGRAPHIC_DATA]…" at bounding box center [634, 88] width 905 height 63
copy div "[EMAIL_ADDRESS][DOMAIN_NAME]"
